Goal: Check status: Check status

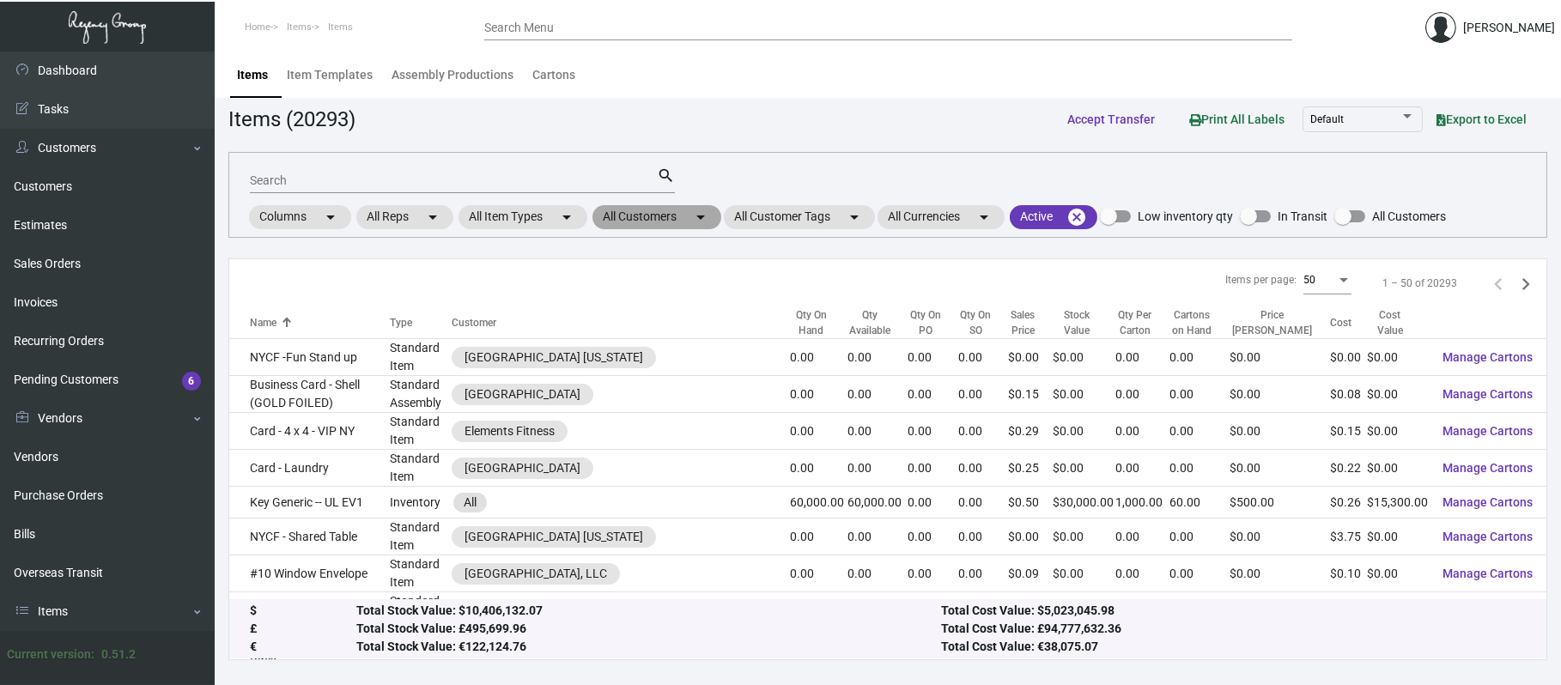
click at [652, 212] on mat-chip "All Customers arrow_drop_down" at bounding box center [656, 217] width 129 height 24
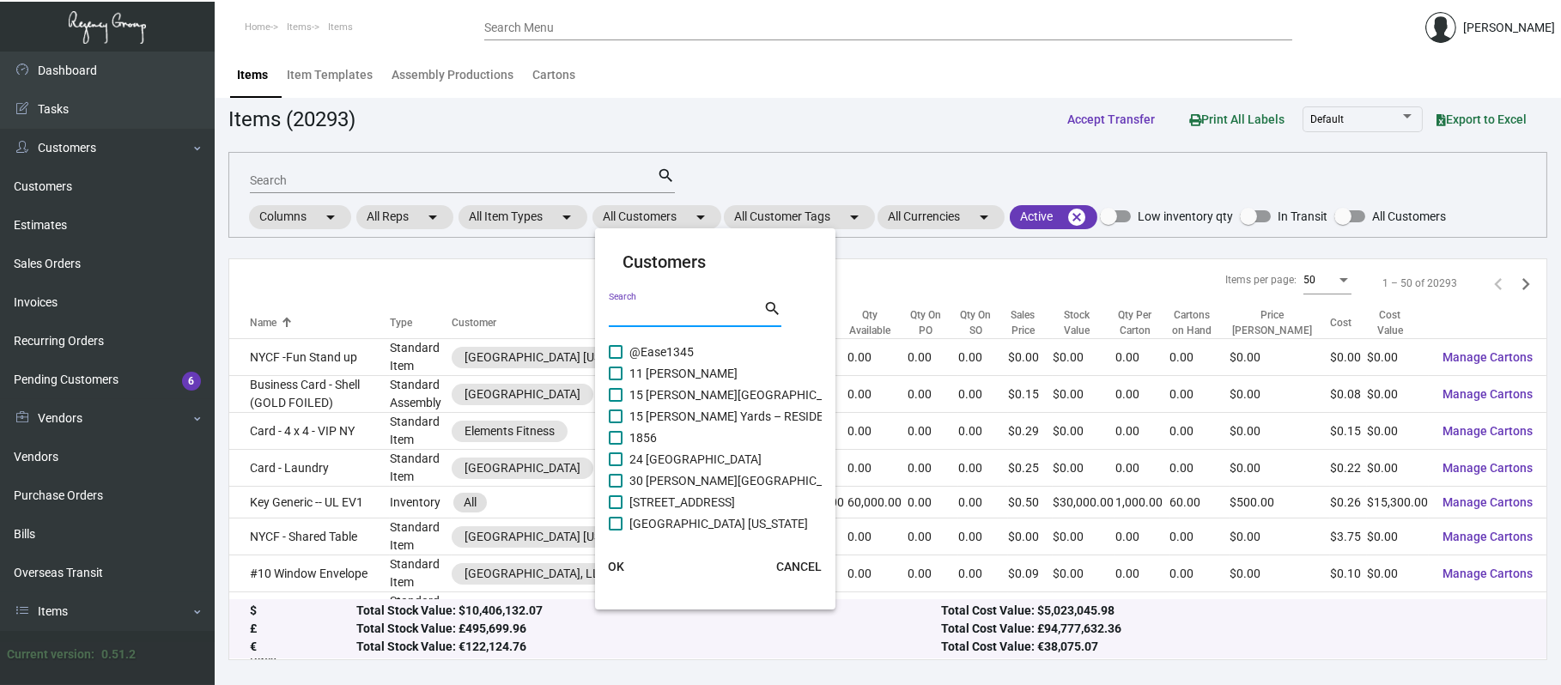
click at [636, 311] on input "Search" at bounding box center [686, 314] width 155 height 14
type input "courtyard"
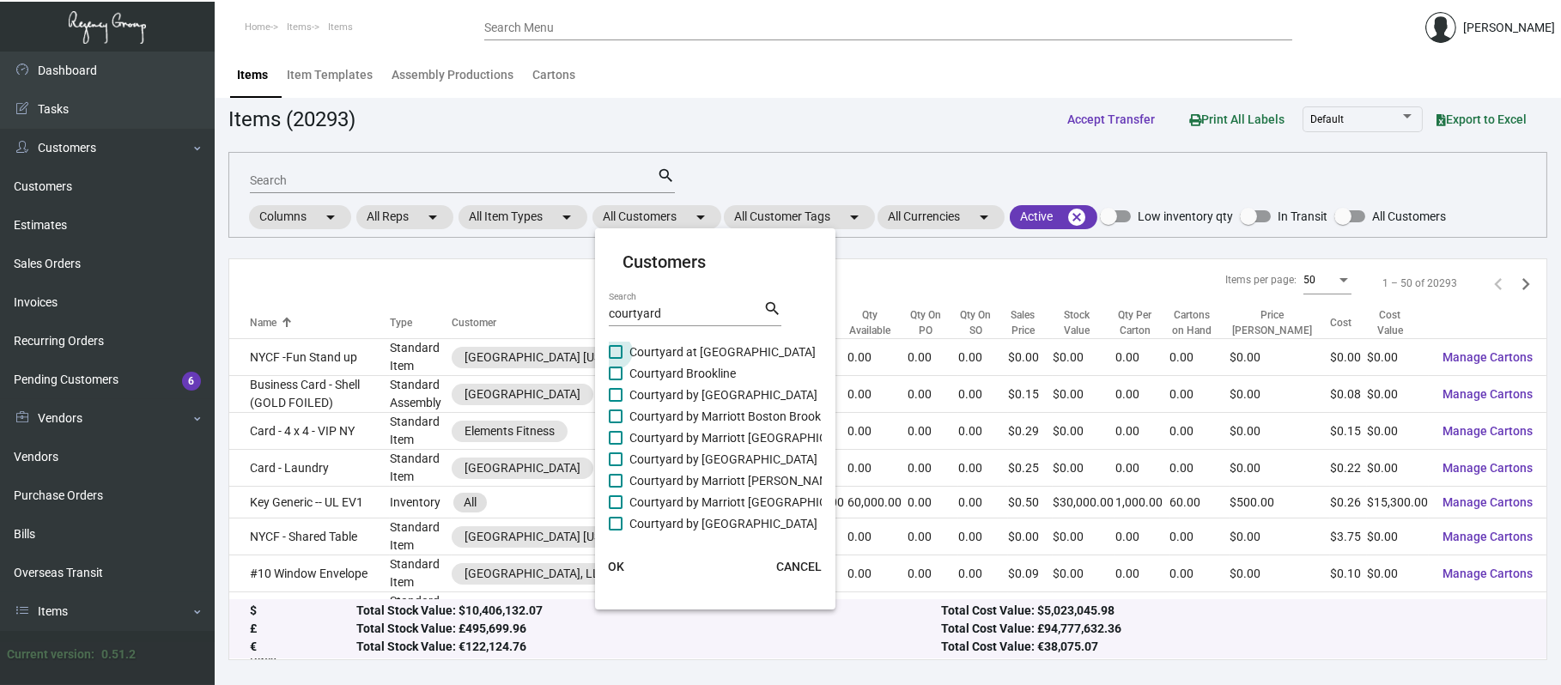
click at [679, 353] on span "Courtyard at 5th Ave" at bounding box center [722, 352] width 186 height 21
click at [615, 359] on input "Courtyard at 5th Ave" at bounding box center [615, 359] width 1 height 1
checkbox input "true"
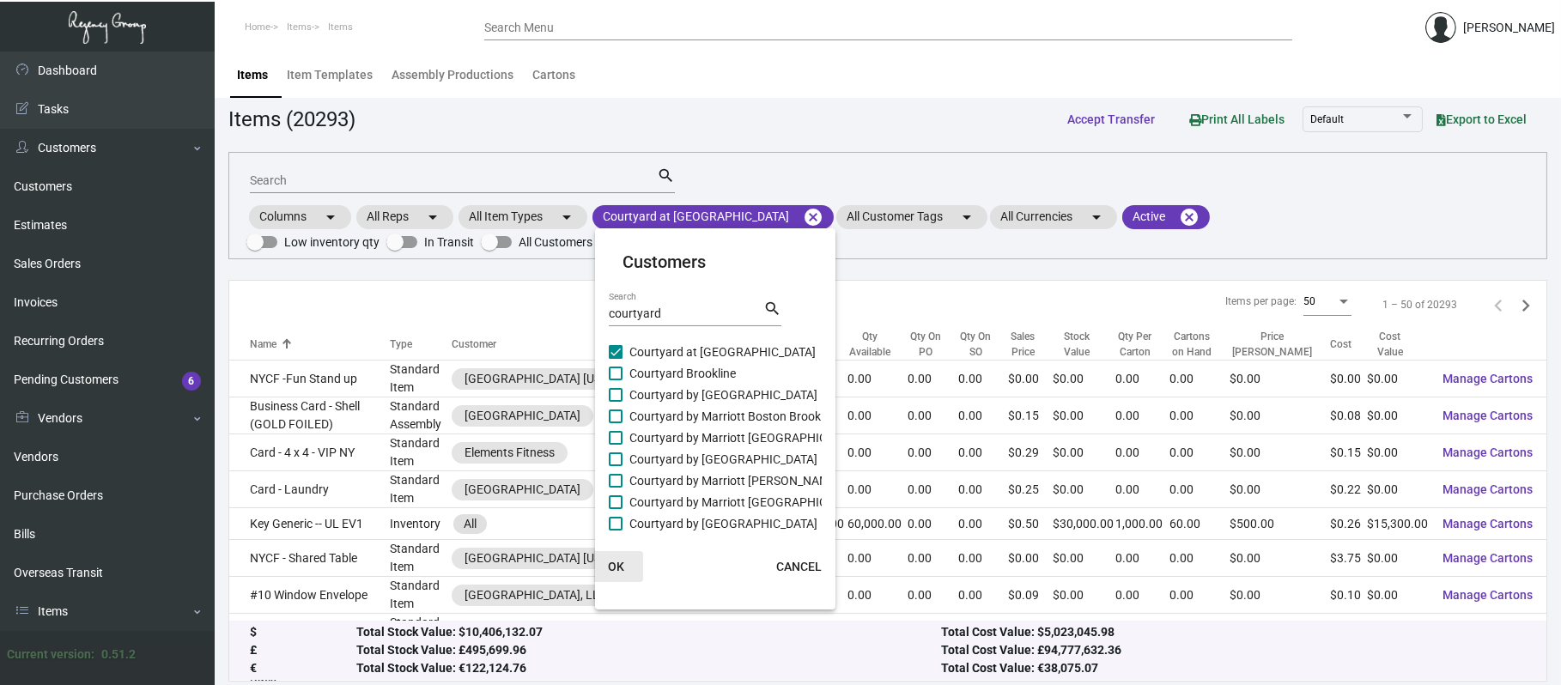
click at [617, 561] on span "OK" at bounding box center [616, 567] width 16 height 14
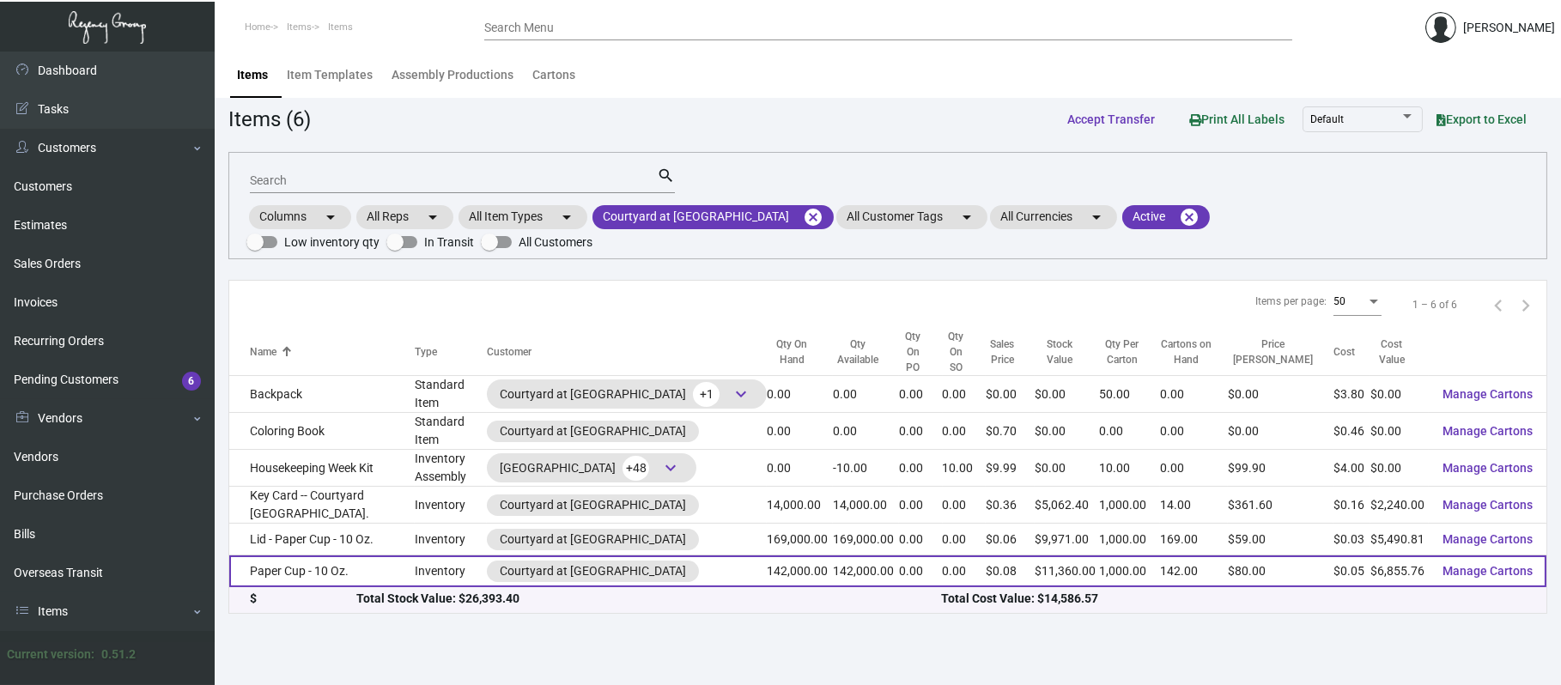
click at [312, 555] on td "Paper Cup - 10 Oz." at bounding box center [321, 571] width 185 height 32
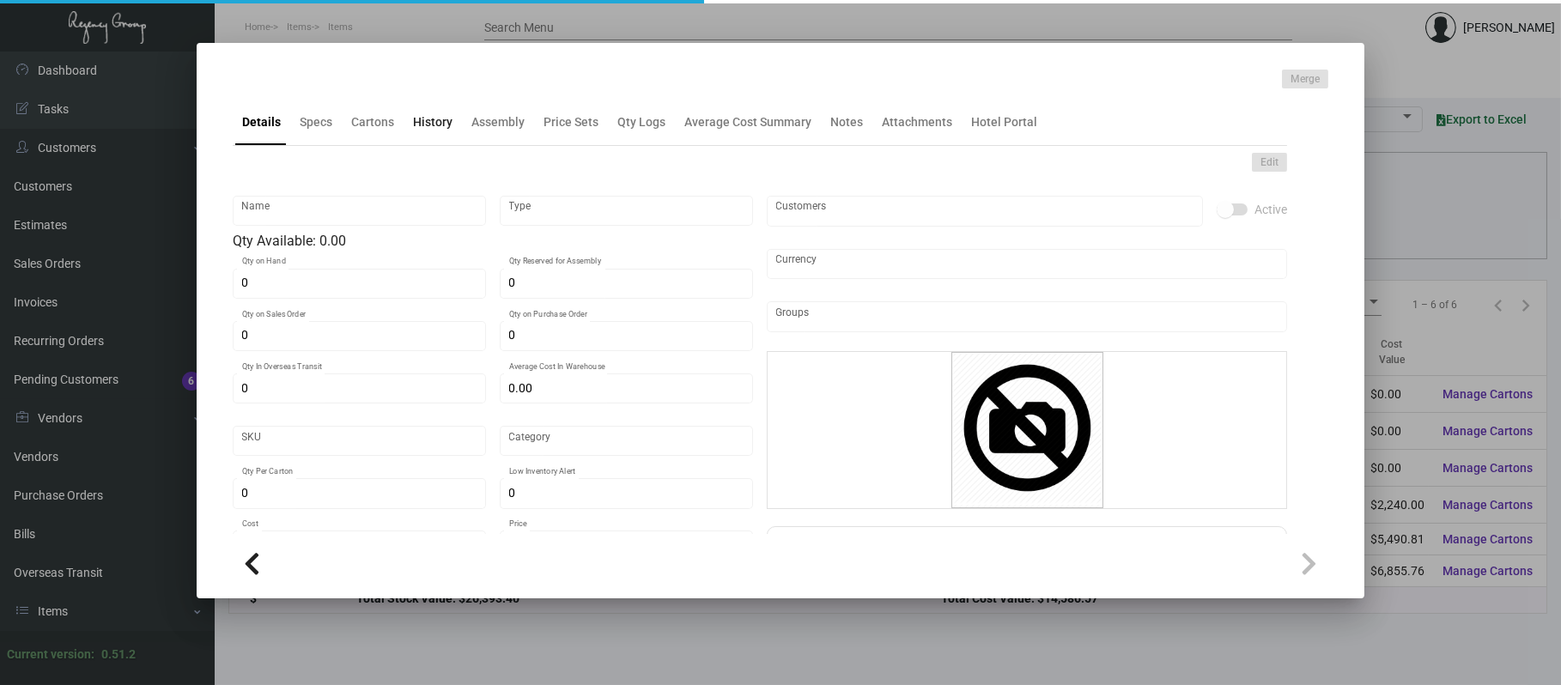
click at [445, 118] on div "History" at bounding box center [432, 122] width 39 height 18
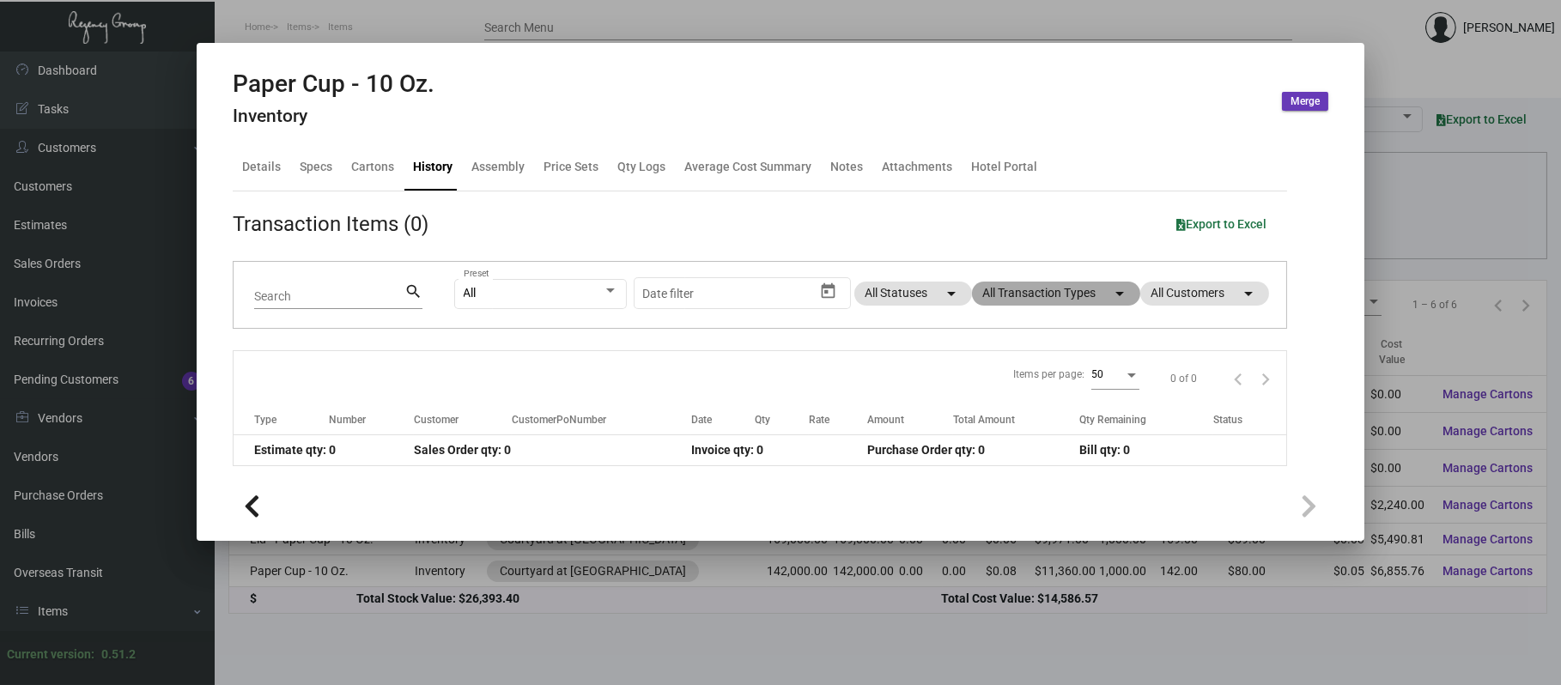
click at [1038, 294] on mat-chip "All Transaction Types arrow_drop_down" at bounding box center [1056, 294] width 168 height 24
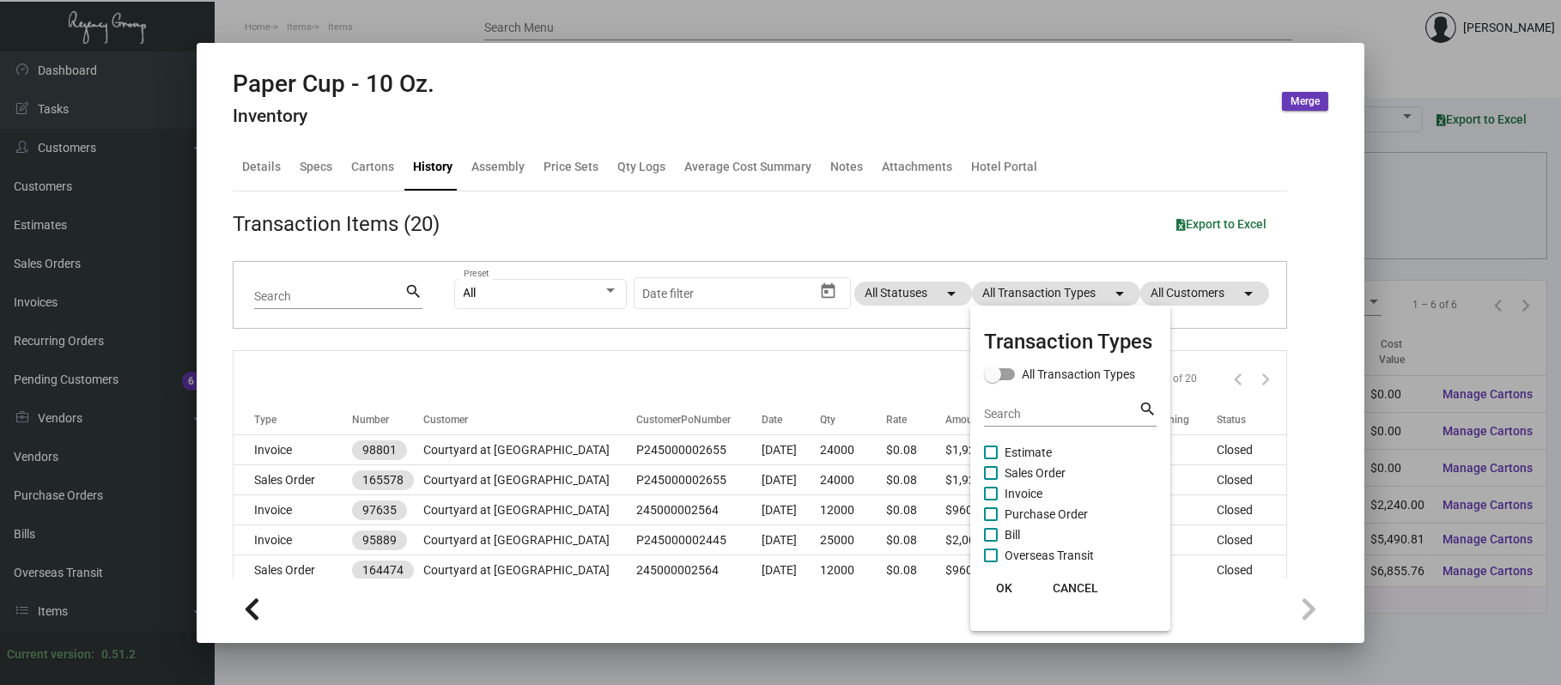
click at [1008, 507] on span "Purchase Order" at bounding box center [1045, 514] width 83 height 21
click at [991, 521] on input "Purchase Order" at bounding box center [990, 521] width 1 height 1
checkbox input "true"
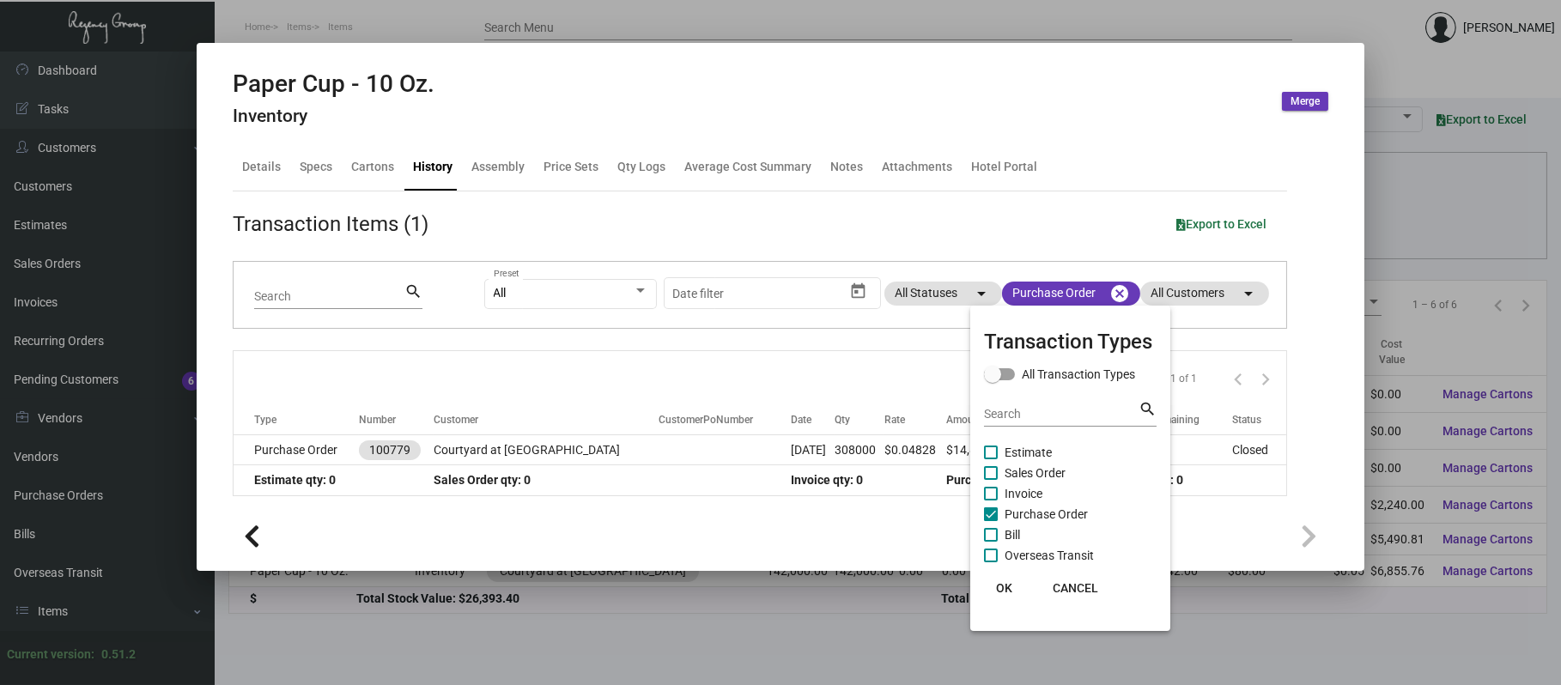
click at [482, 448] on div at bounding box center [780, 342] width 1561 height 685
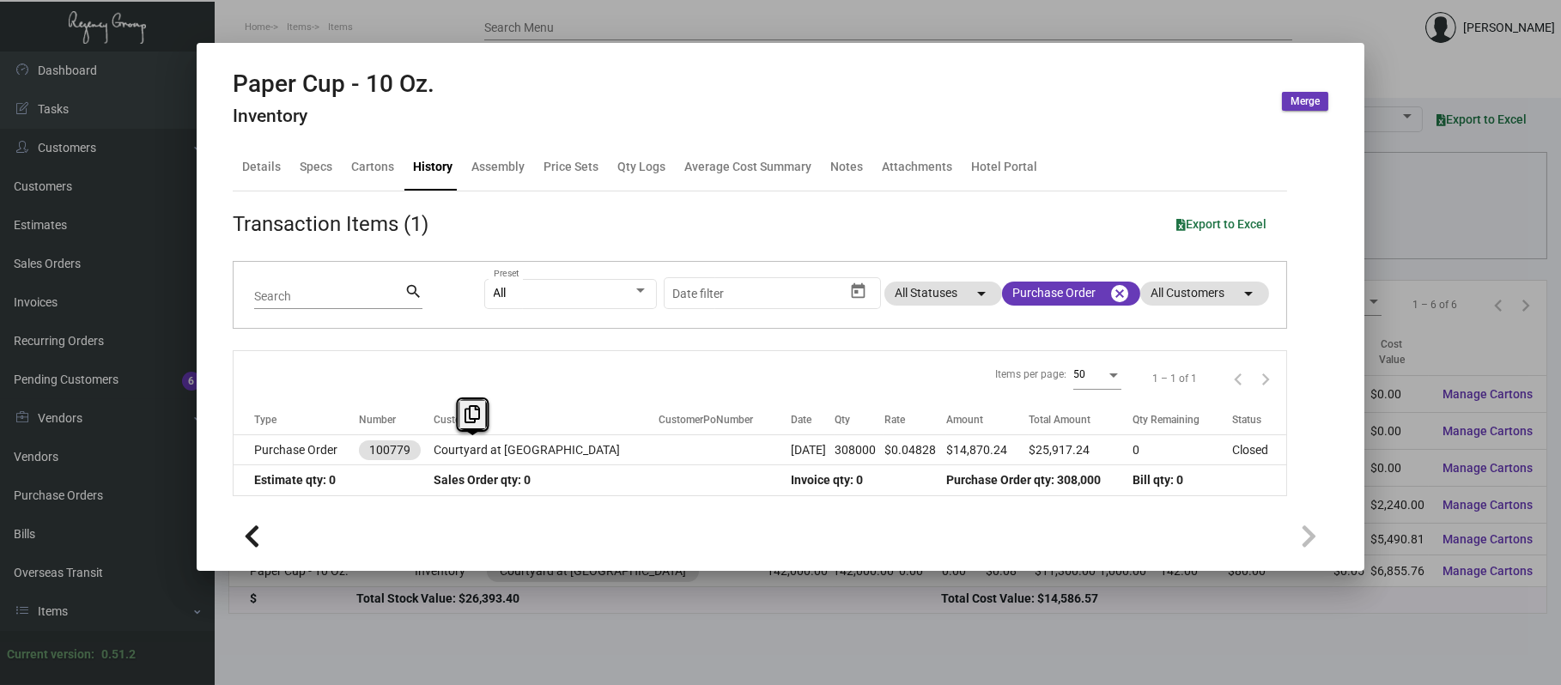
click at [482, 449] on td "Courtyard at 5th Ave" at bounding box center [545, 450] width 225 height 30
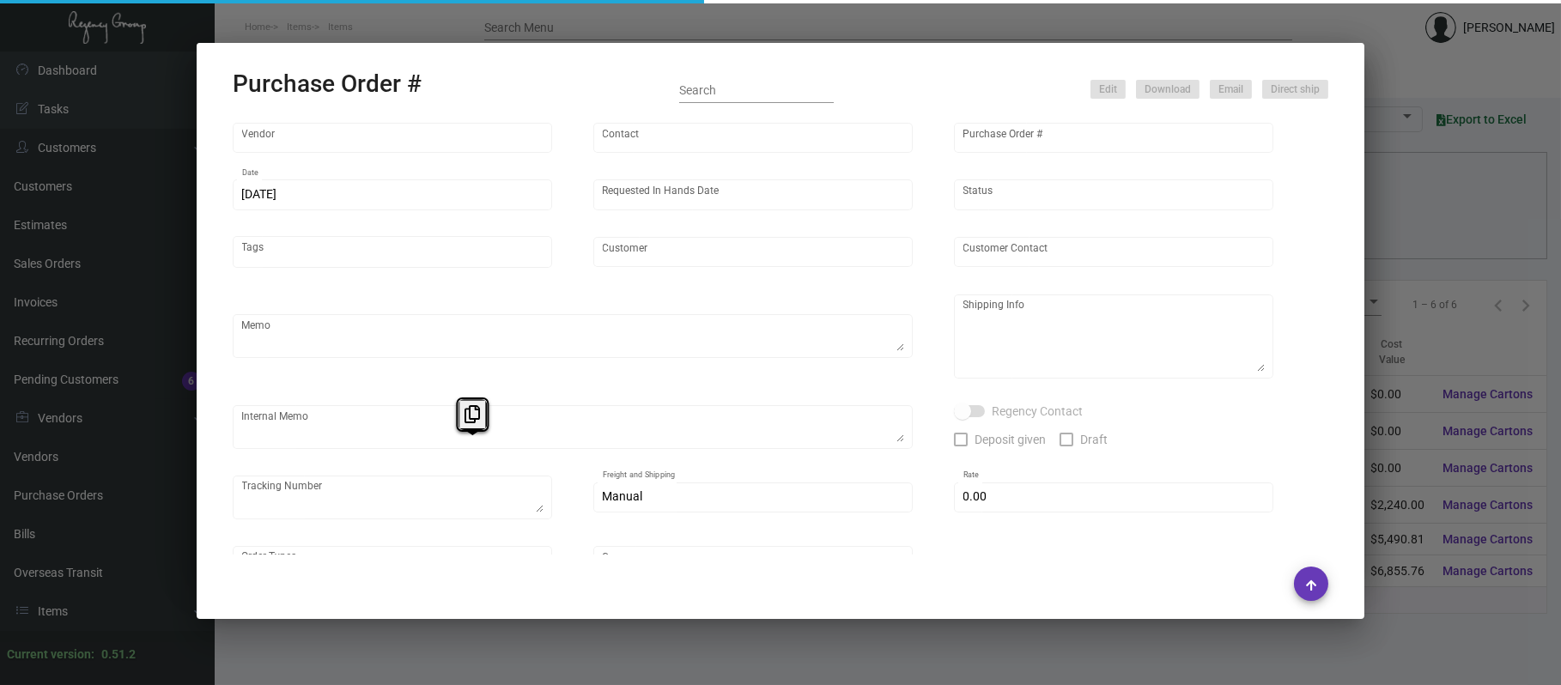
type input "YESPAC"
type input "Order Entry"
type input "100779"
type input "9/6/2023"
type input "10/6/2023"
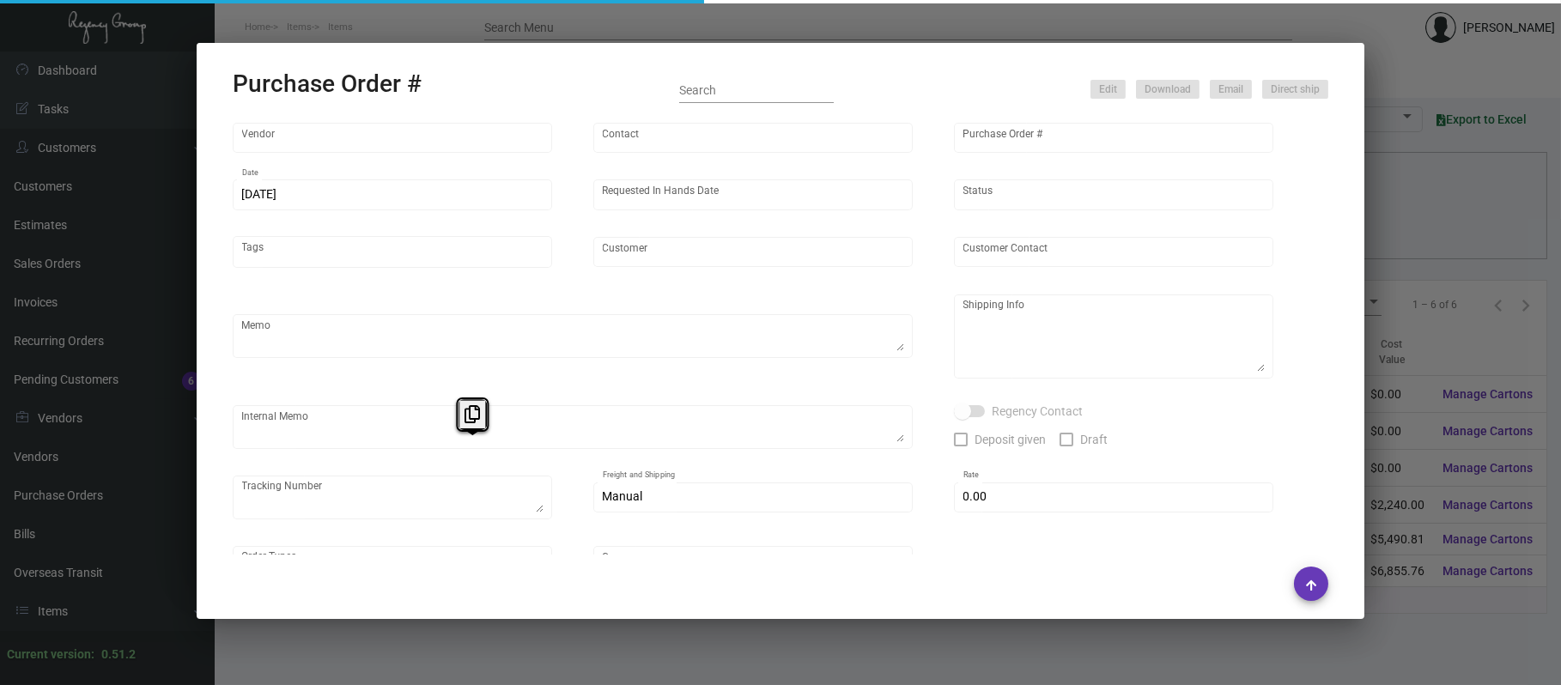
type input "Courtyard at 5th Ave"
type textarea "Please confirm freight costs before shipping."
type textarea "Alex Penate Regency Group NJ 22 Belgrove Dr. Kearny, NJ, 07032 US"
type textarea "9/21 - READY TO SHIP - Holding on pre-payment. 11/15- prepayment made on 9/22"
checkbox input "true"
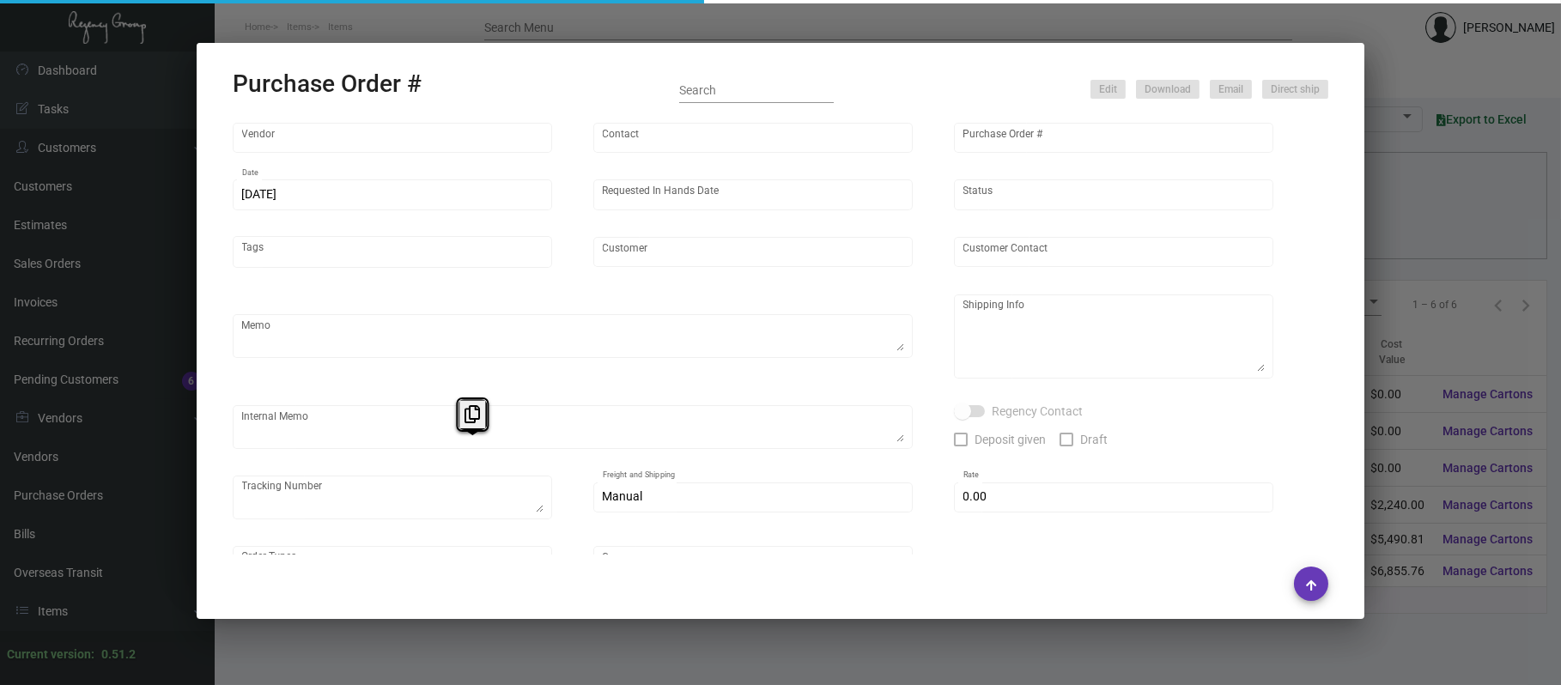
type input "$ 700.00"
type input "United States Dollar $"
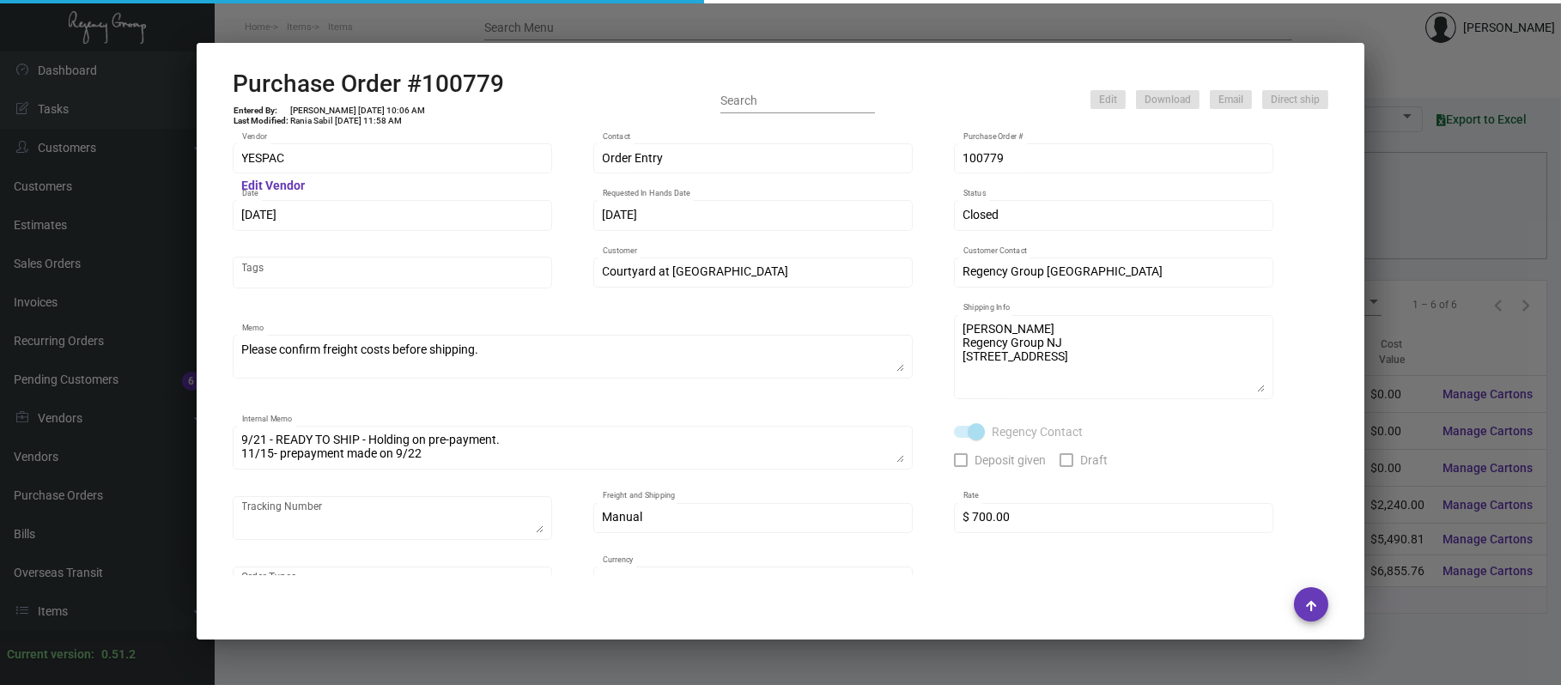
click at [650, 21] on div at bounding box center [780, 342] width 1561 height 685
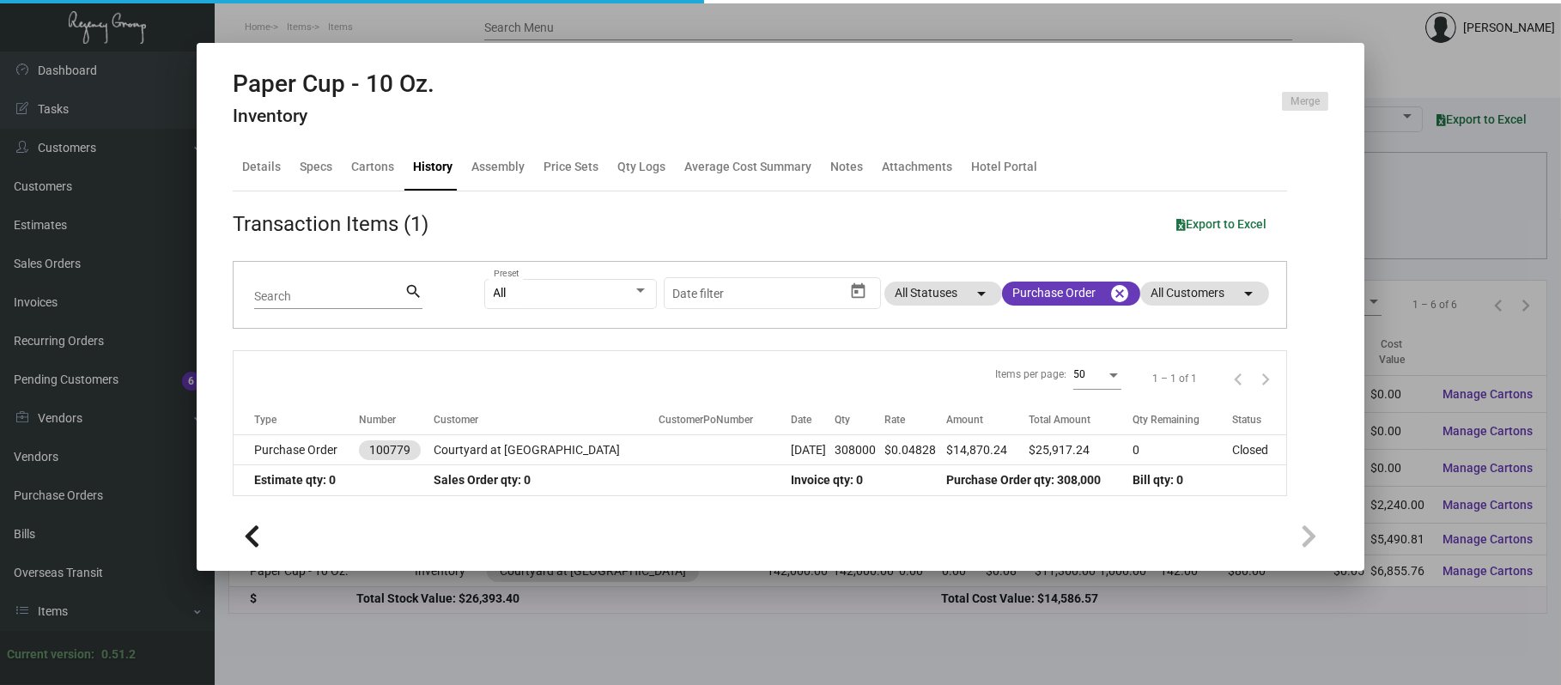
click at [650, 21] on div at bounding box center [780, 342] width 1561 height 685
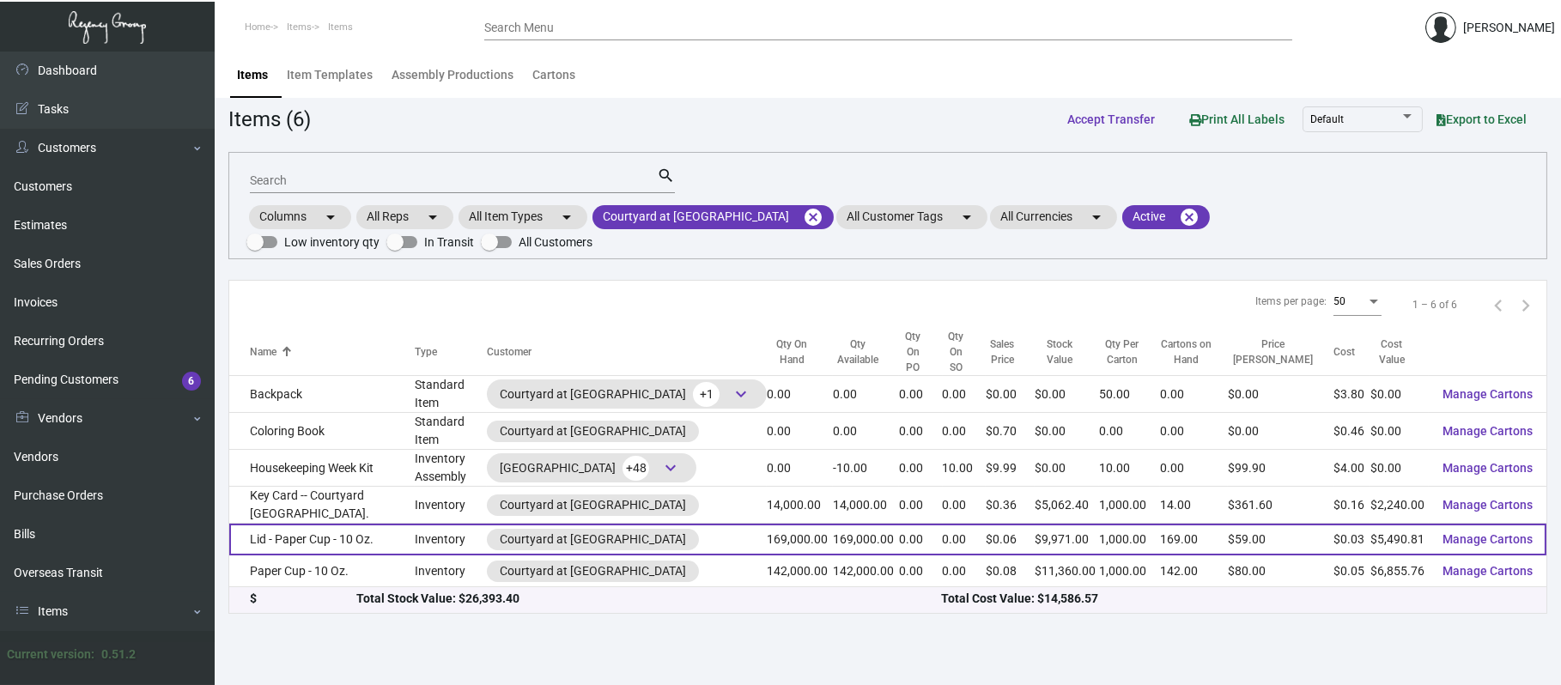
click at [281, 524] on td "Lid - Paper Cup - 10 Oz." at bounding box center [321, 540] width 185 height 32
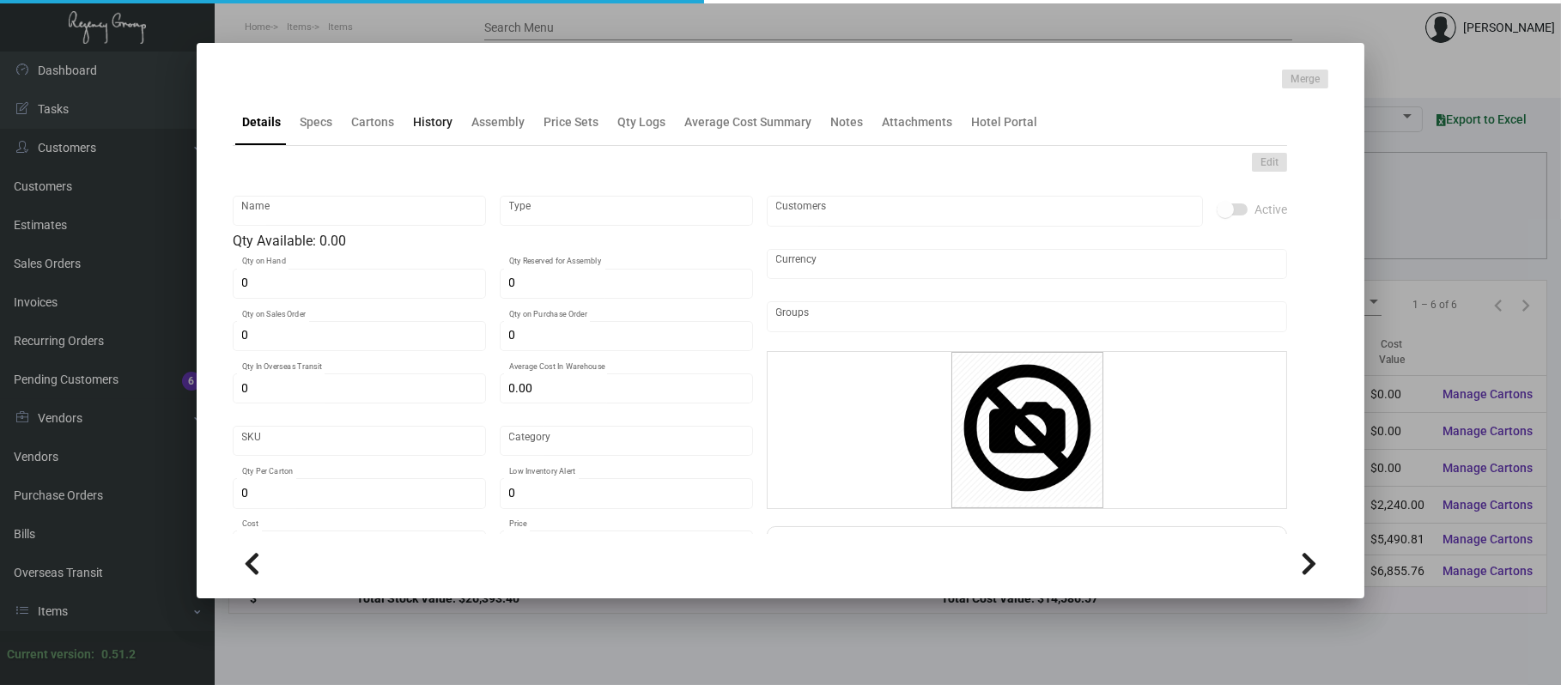
click at [425, 113] on div "History" at bounding box center [432, 122] width 39 height 18
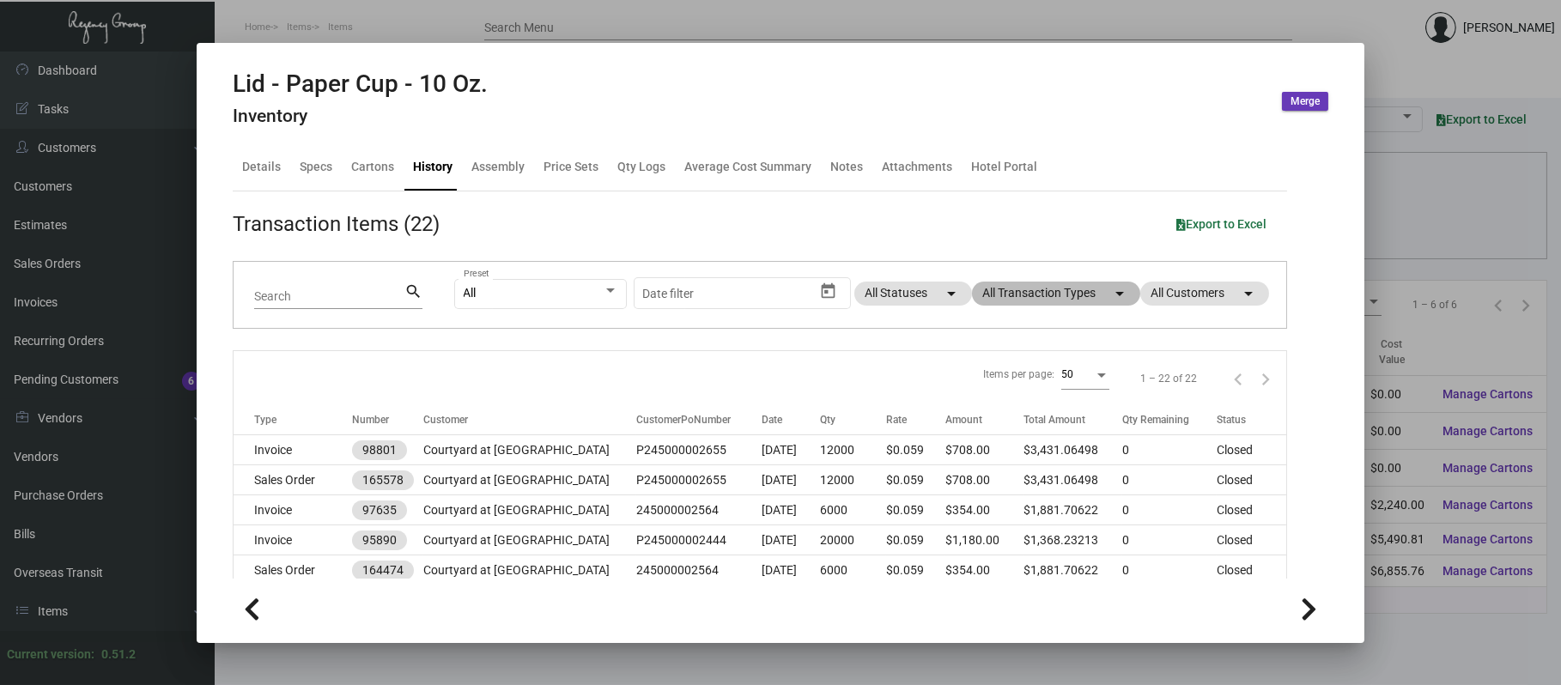
click at [1038, 295] on mat-chip "All Transaction Types arrow_drop_down" at bounding box center [1056, 294] width 168 height 24
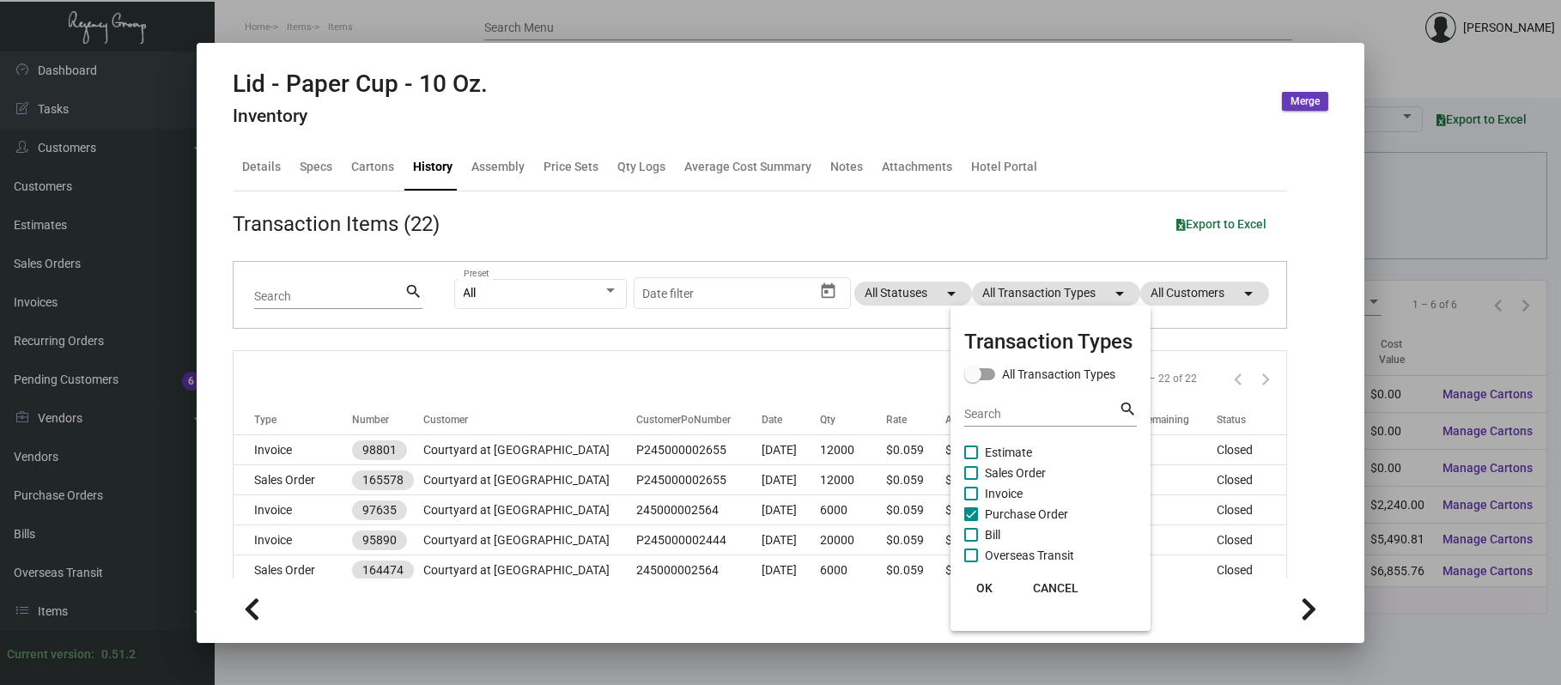
click at [1026, 516] on span "Purchase Order" at bounding box center [1026, 514] width 83 height 21
click at [971, 521] on input "Purchase Order" at bounding box center [970, 521] width 1 height 1
click at [1024, 512] on span "Purchase Order" at bounding box center [1026, 514] width 83 height 21
click at [971, 521] on input "Purchase Order" at bounding box center [970, 521] width 1 height 1
checkbox input "true"
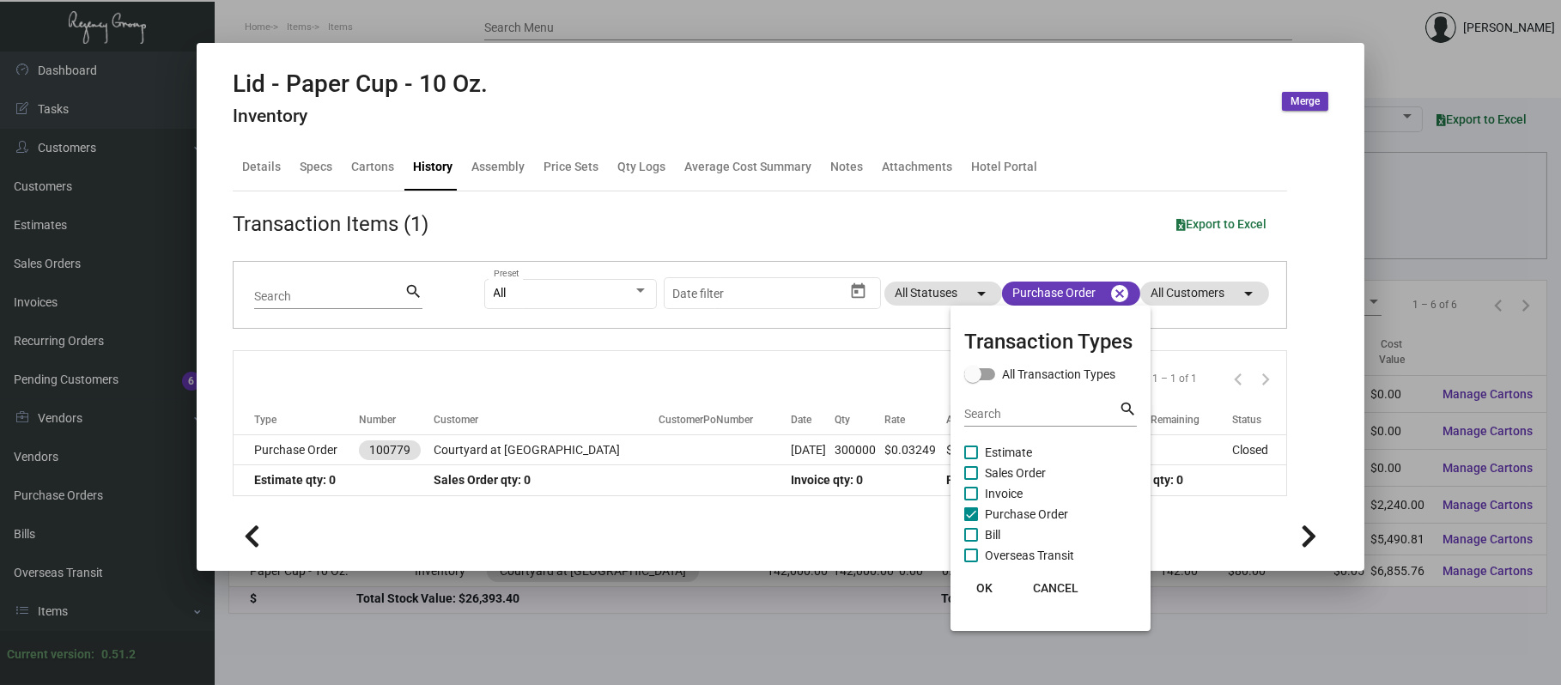
click at [596, 443] on div at bounding box center [780, 342] width 1561 height 685
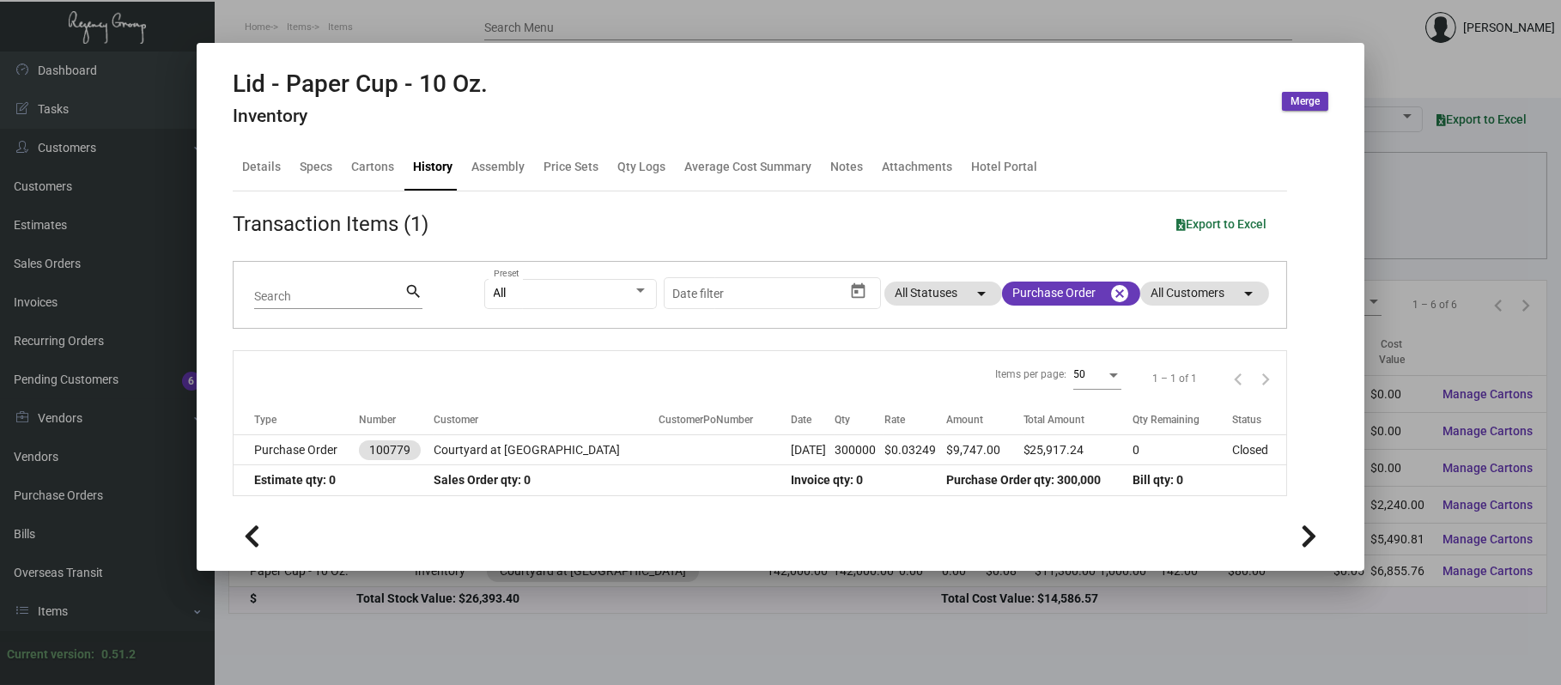
click at [658, 443] on td at bounding box center [724, 450] width 132 height 30
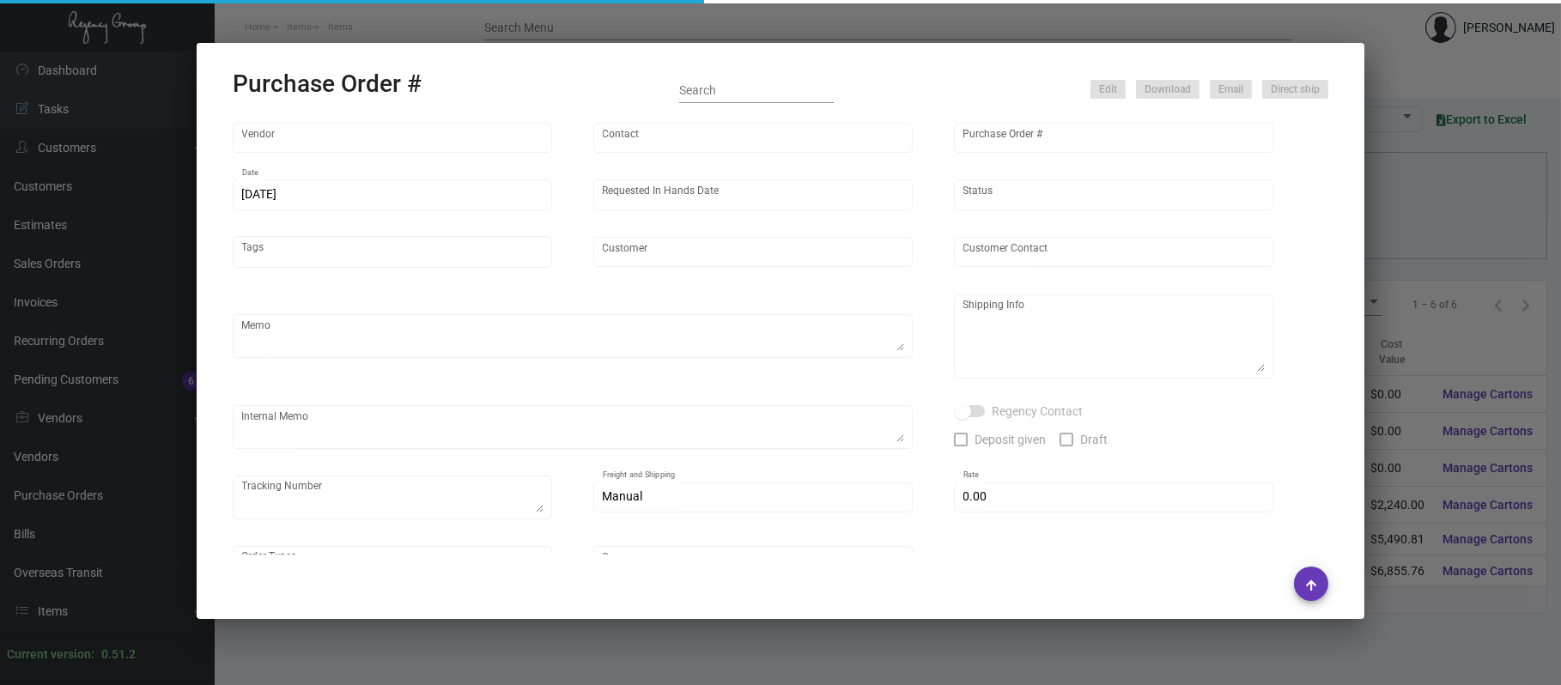
type input "YESPAC"
type input "Order Entry"
type input "100779"
type input "9/6/2023"
type input "10/6/2023"
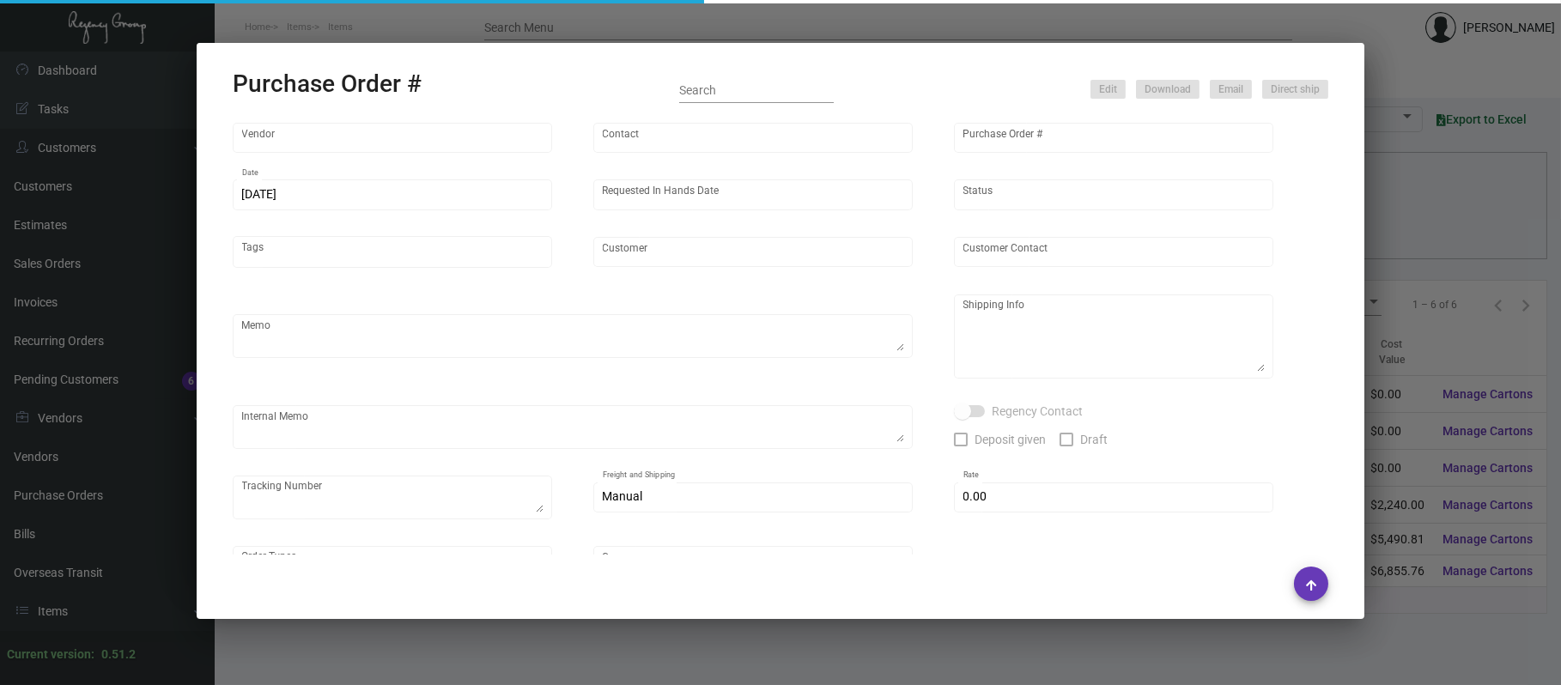
type input "Courtyard at 5th Ave"
type textarea "Please confirm freight costs before shipping."
type textarea "Alex Penate Regency Group NJ 22 Belgrove Dr. Kearny, NJ, 07032 US"
type textarea "9/21 - READY TO SHIP - Holding on pre-payment. 11/15- prepayment made on 9/22"
checkbox input "true"
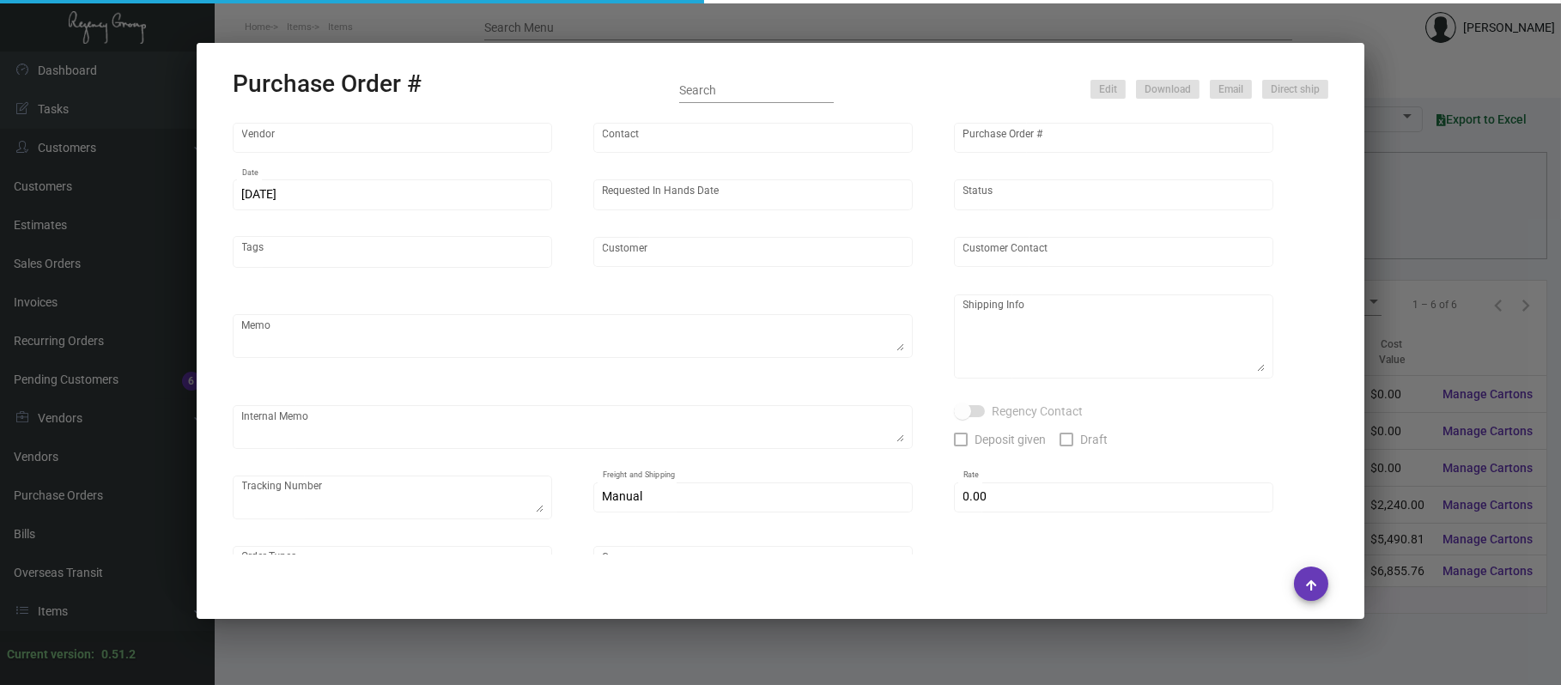
type input "$ 700.00"
type input "United States Dollar $"
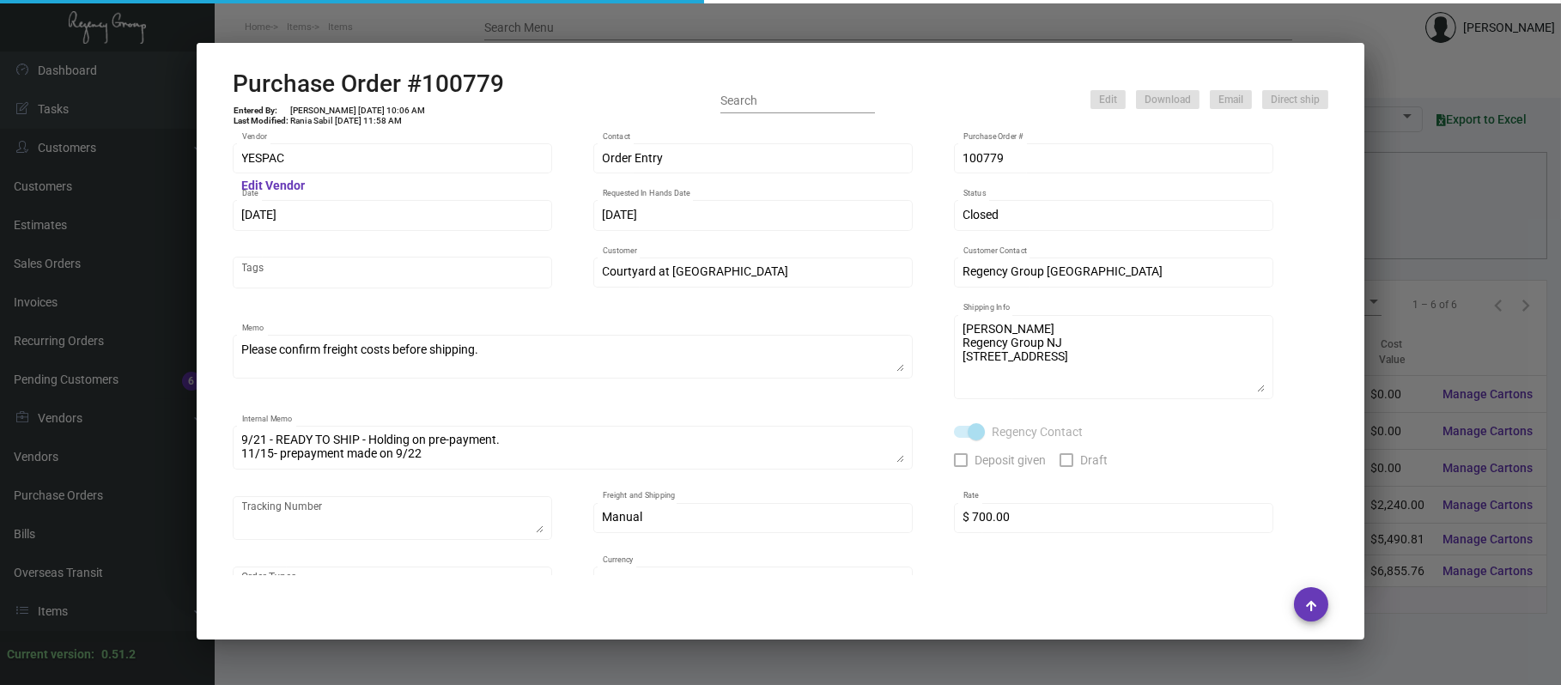
click at [468, 28] on div at bounding box center [780, 342] width 1561 height 685
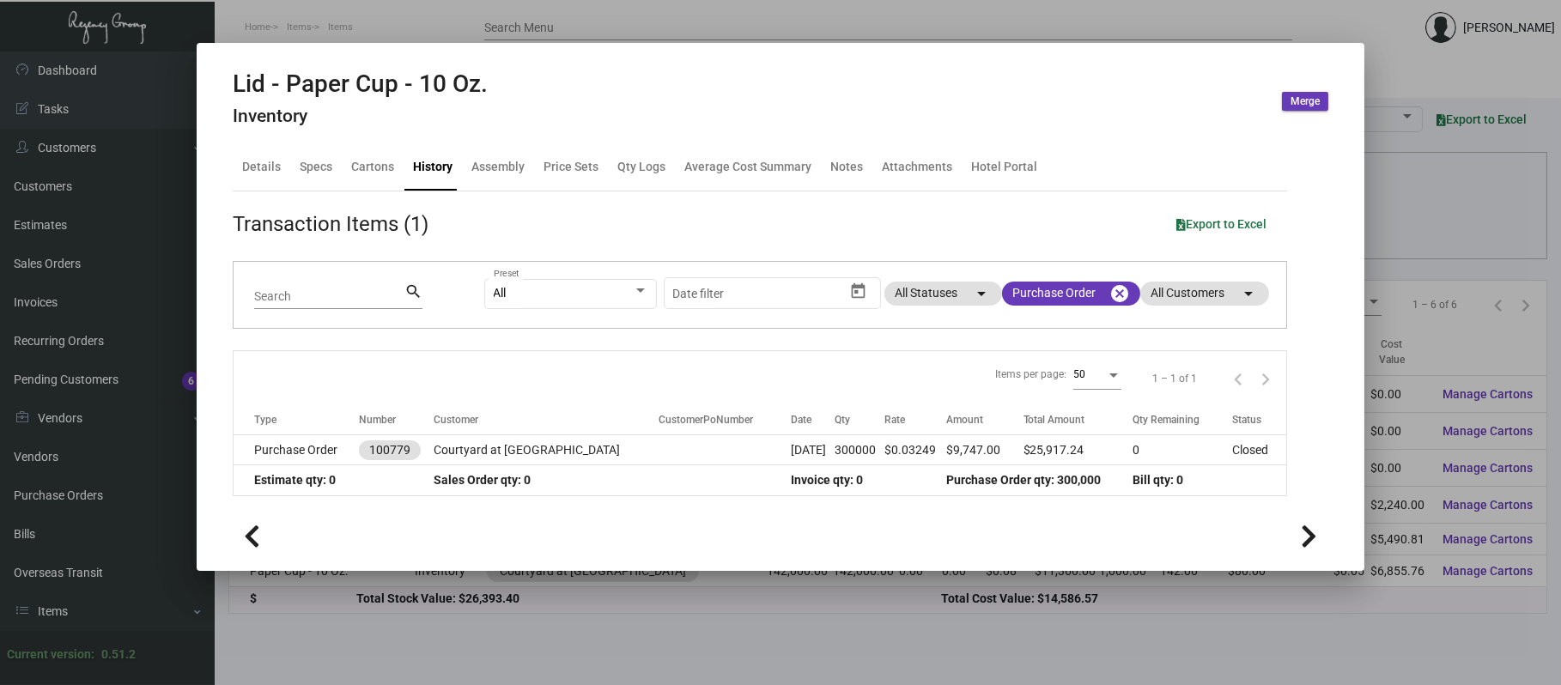
click at [900, 24] on div at bounding box center [780, 342] width 1561 height 685
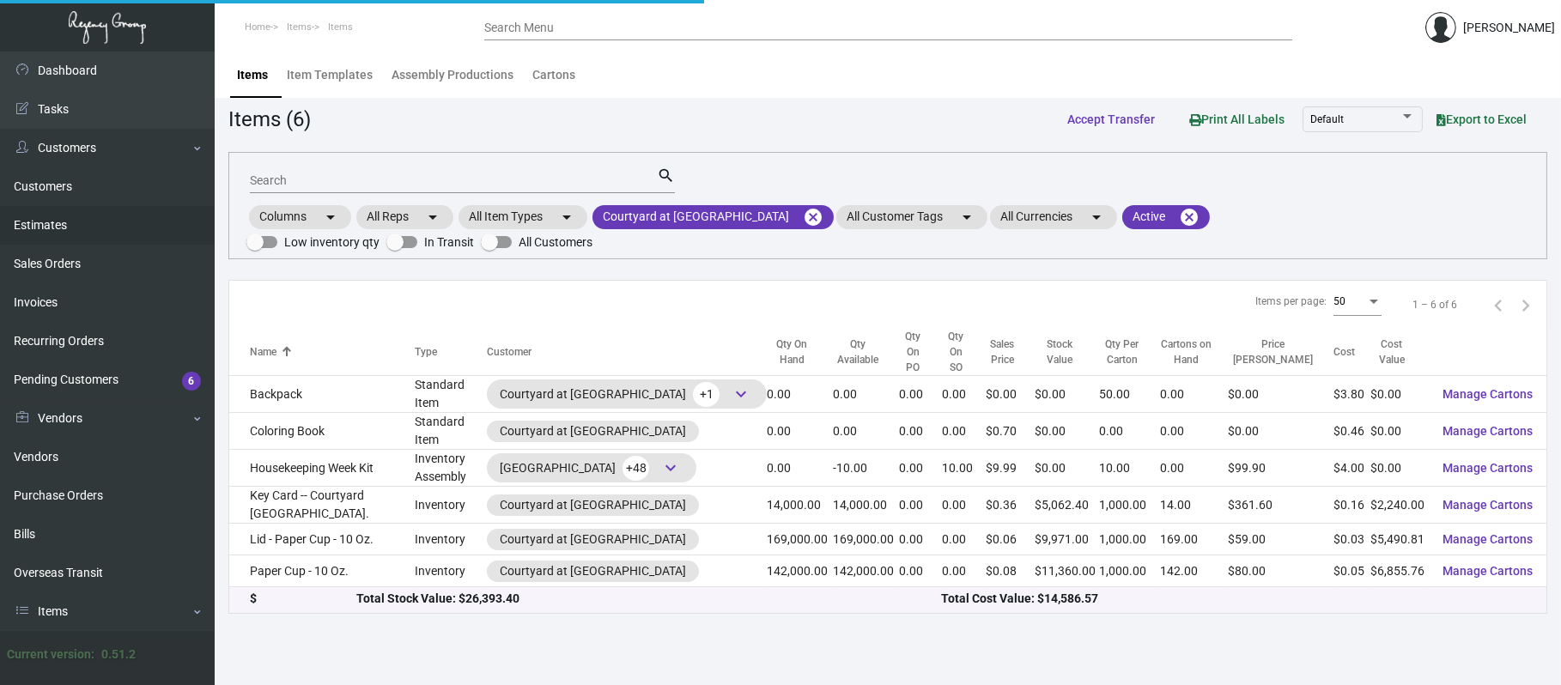
click at [130, 219] on link "Estimates" at bounding box center [107, 225] width 215 height 39
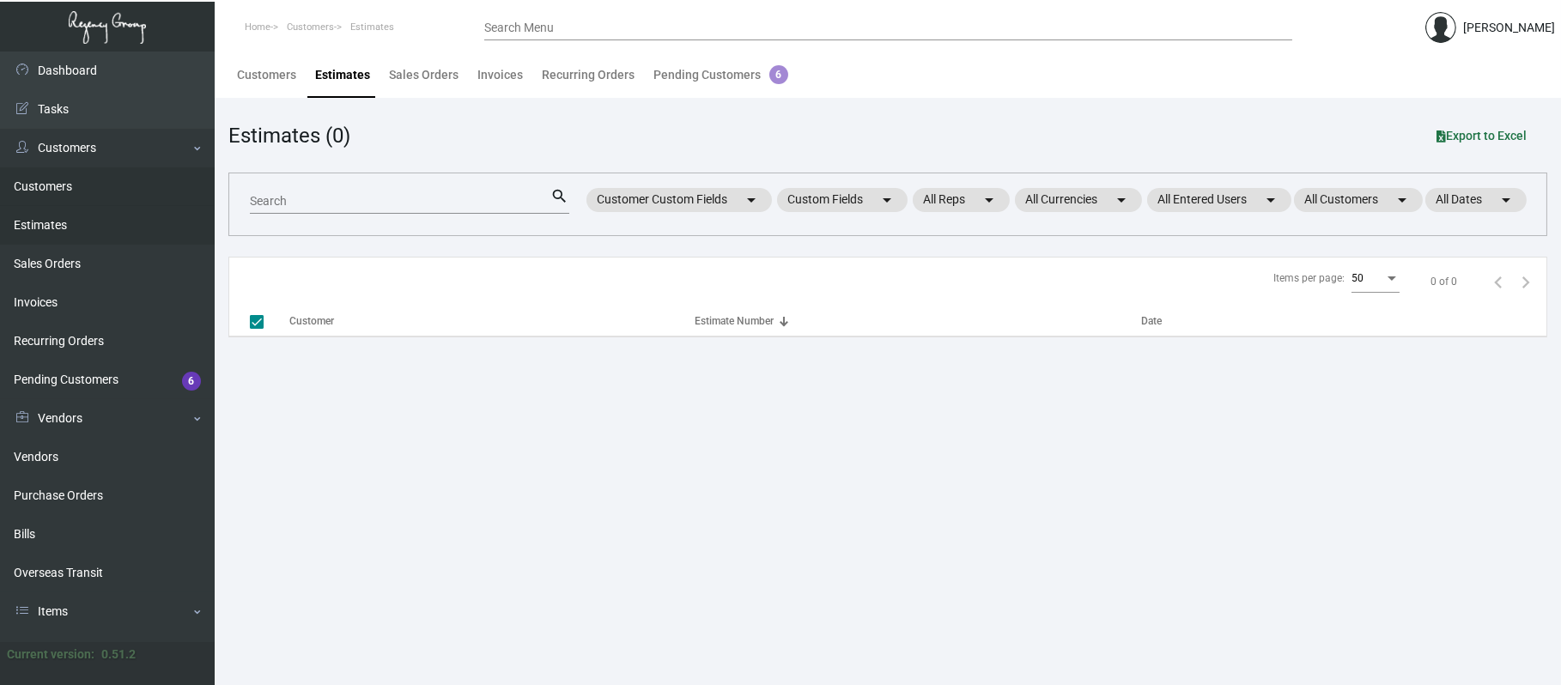
checkbox input "false"
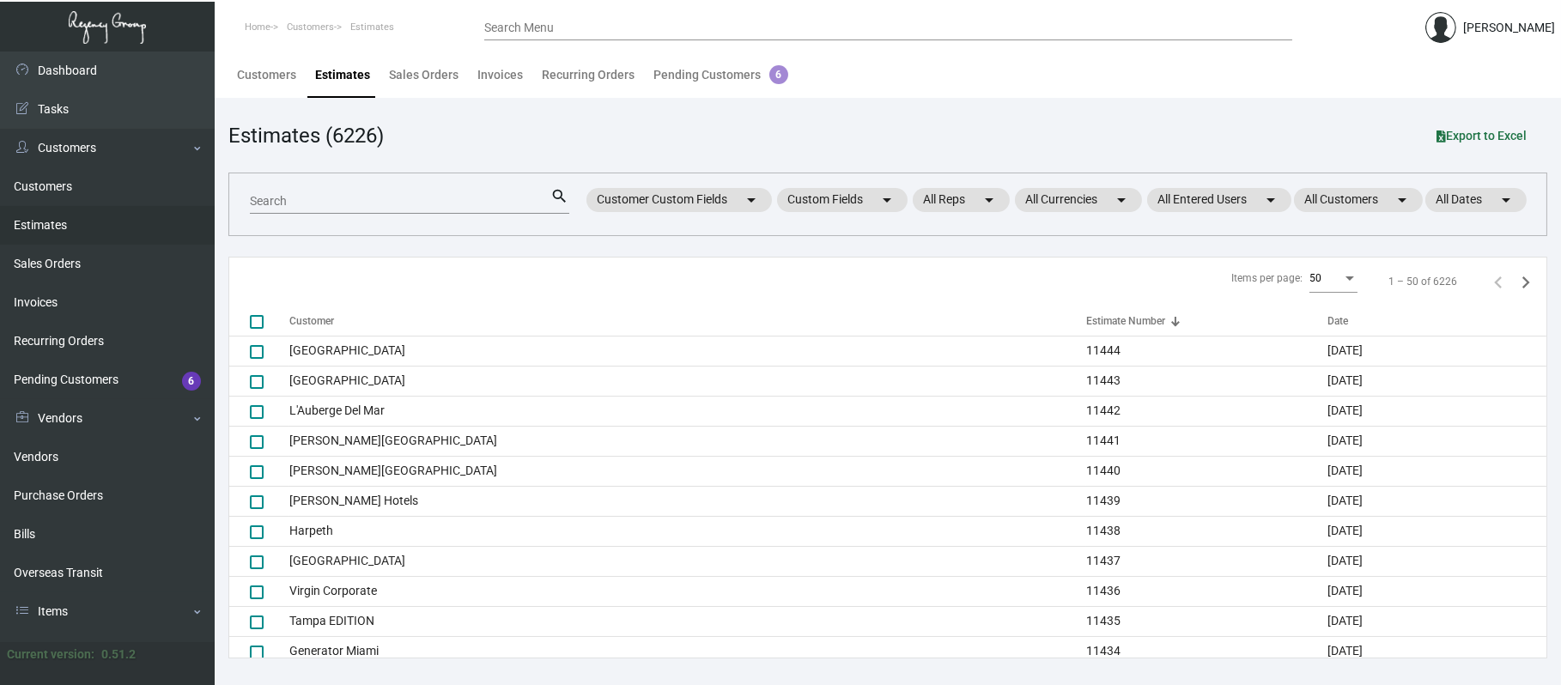
click at [281, 203] on input "Search" at bounding box center [400, 202] width 301 height 14
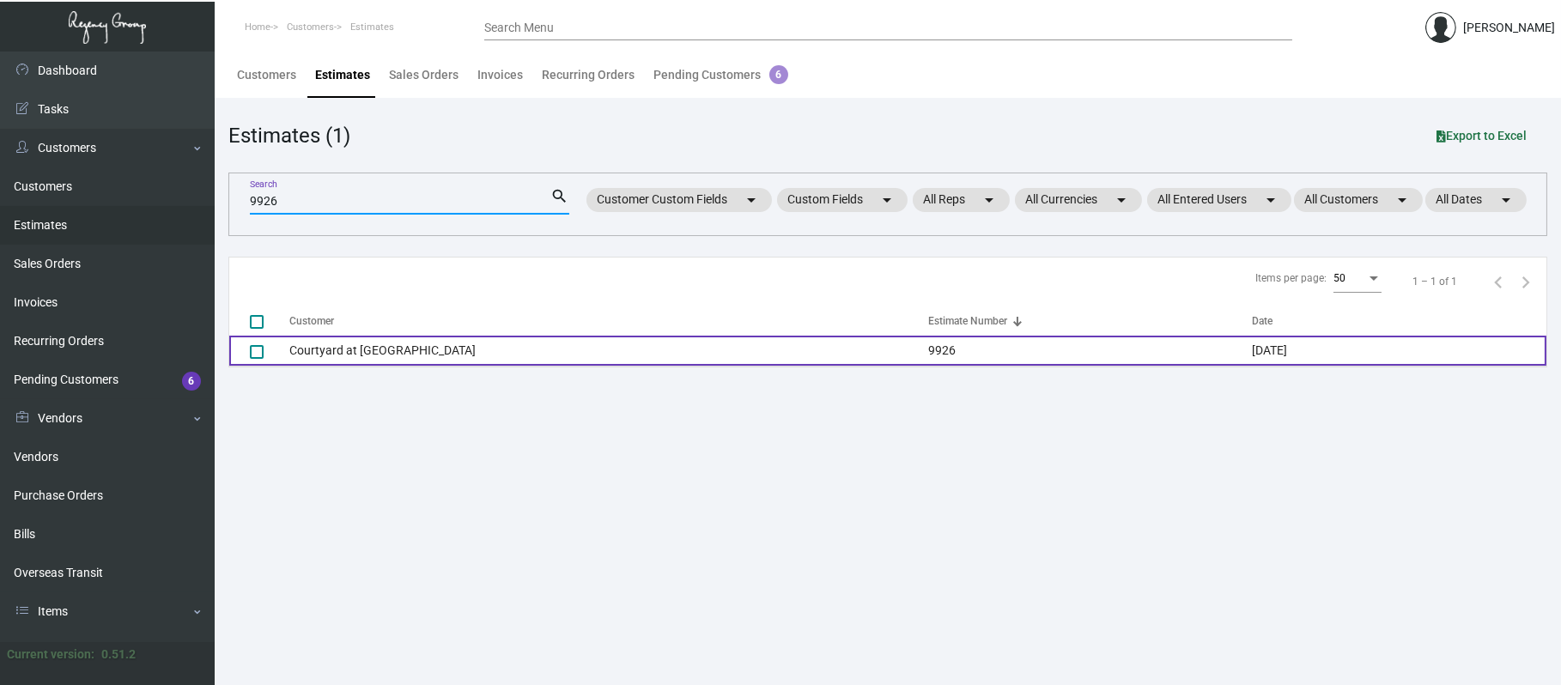
type input "9926"
click at [409, 342] on td "Courtyard at 5th Ave" at bounding box center [608, 351] width 639 height 30
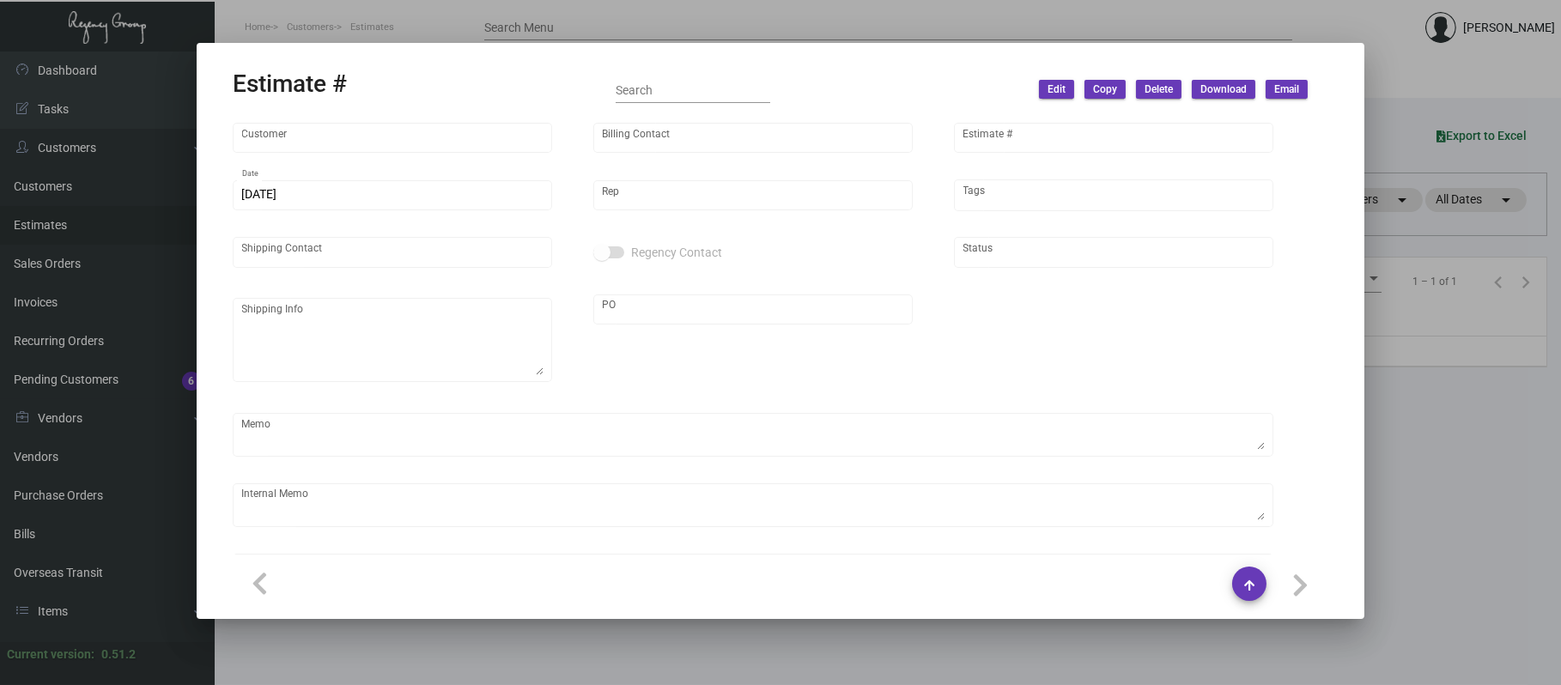
type input "Courtyard at 5th Ave"
type input "Accounts Payable"
type input "9926"
type input "8/31/2023"
type input "Kyle Kliebhan"
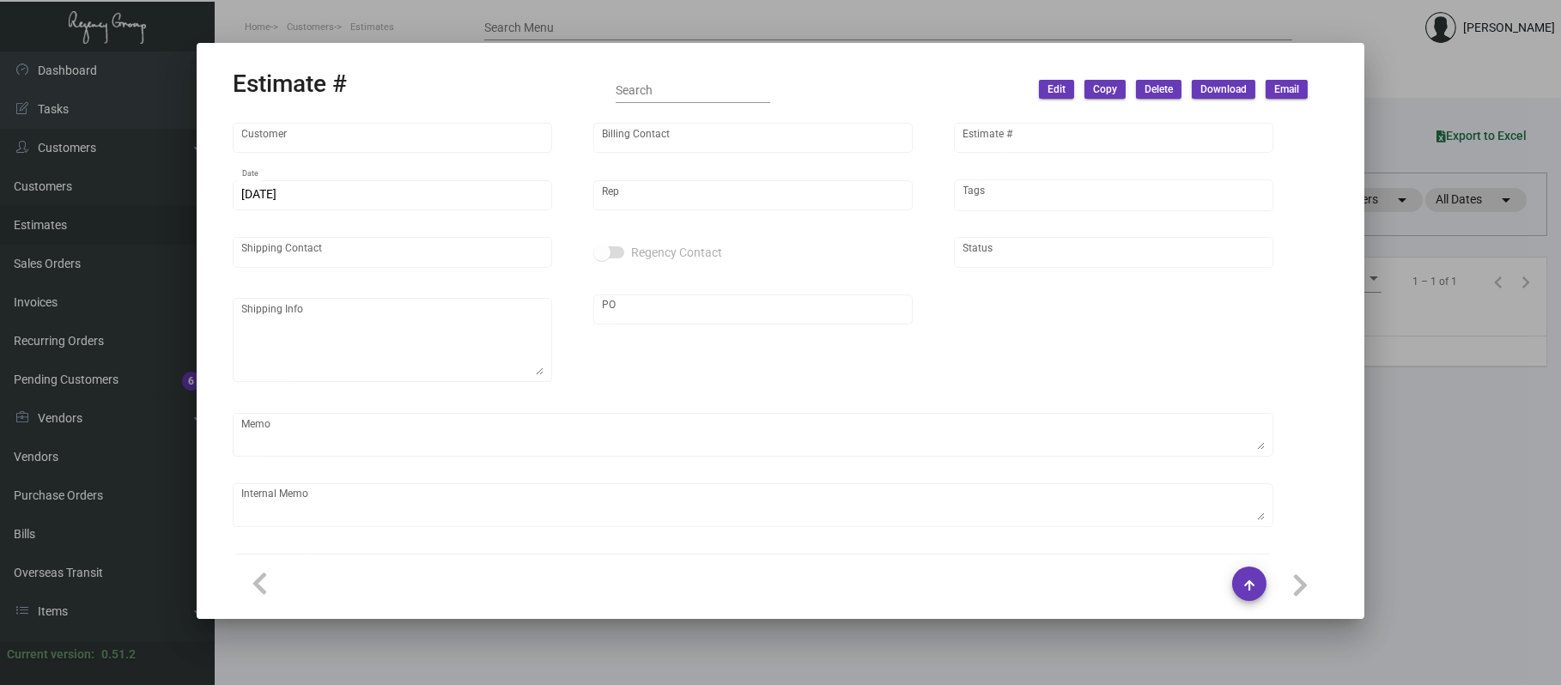
checkbox input "true"
type input "United States Dollar $"
type input "$ 0.00"
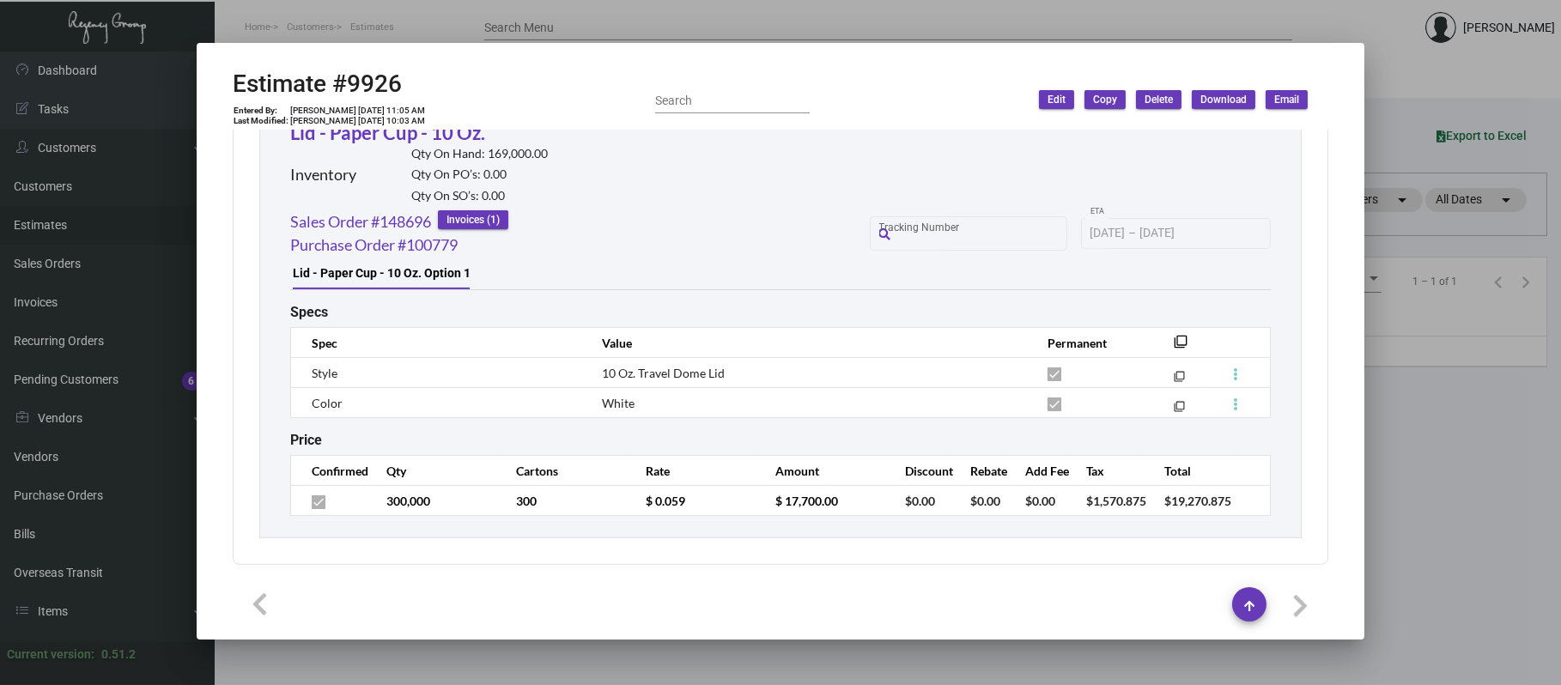
scroll to position [1521, 0]
click at [734, 18] on div at bounding box center [780, 342] width 1561 height 685
